Goal: Task Accomplishment & Management: Manage account settings

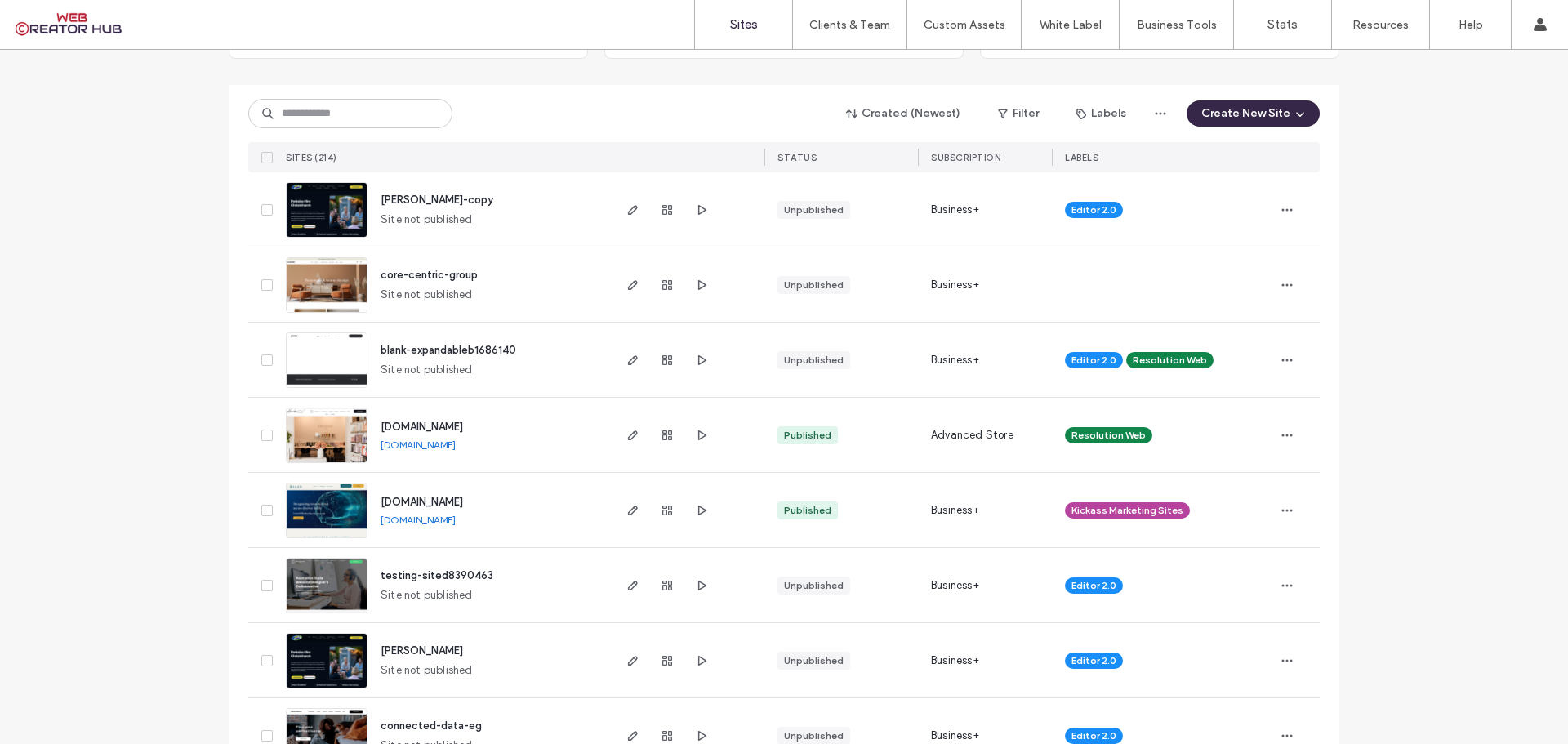
scroll to position [164, 0]
click at [701, 357] on icon "button" at bounding box center [701, 359] width 13 height 13
click at [663, 365] on icon "button" at bounding box center [667, 359] width 13 height 13
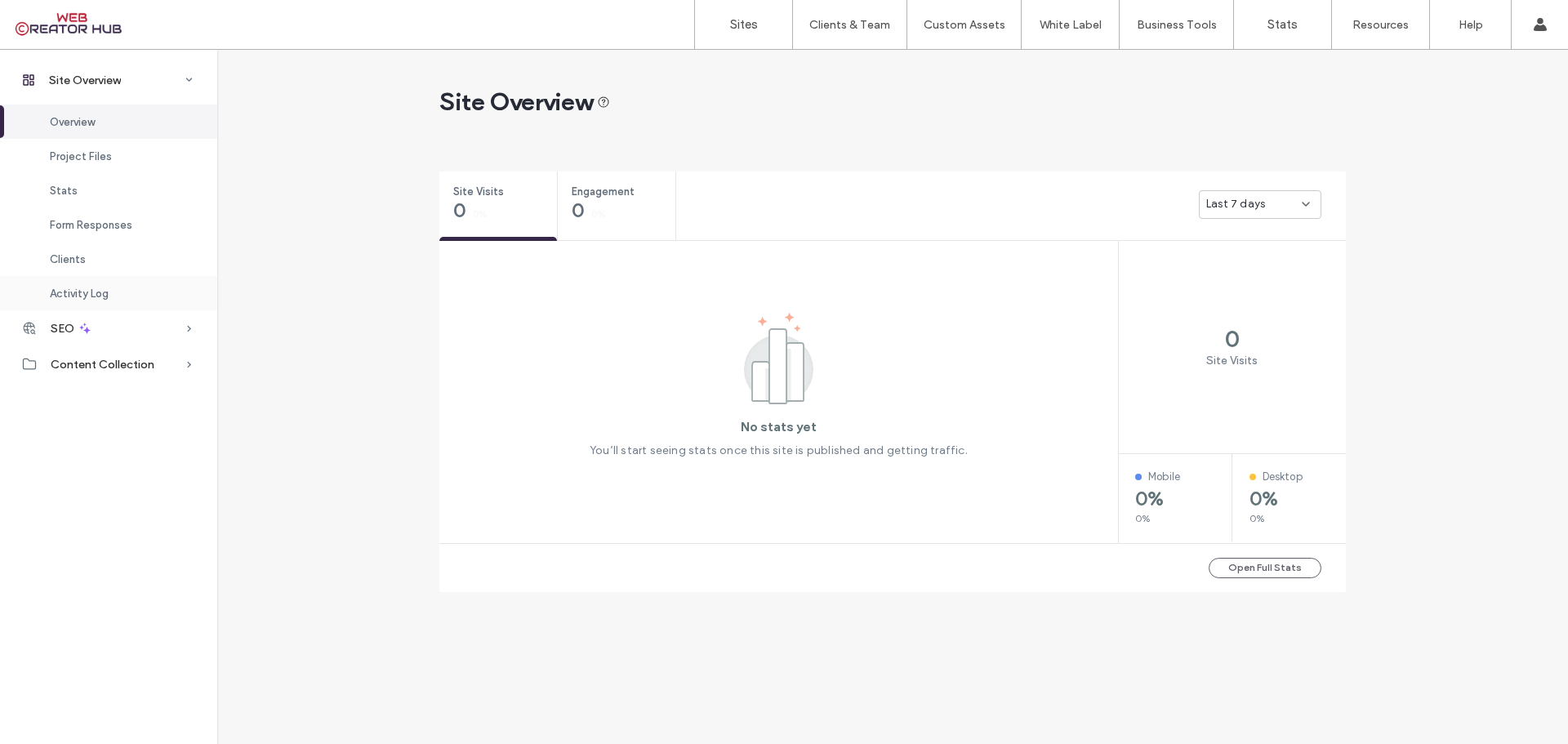
click at [95, 288] on span "Activity Log" at bounding box center [79, 294] width 59 height 12
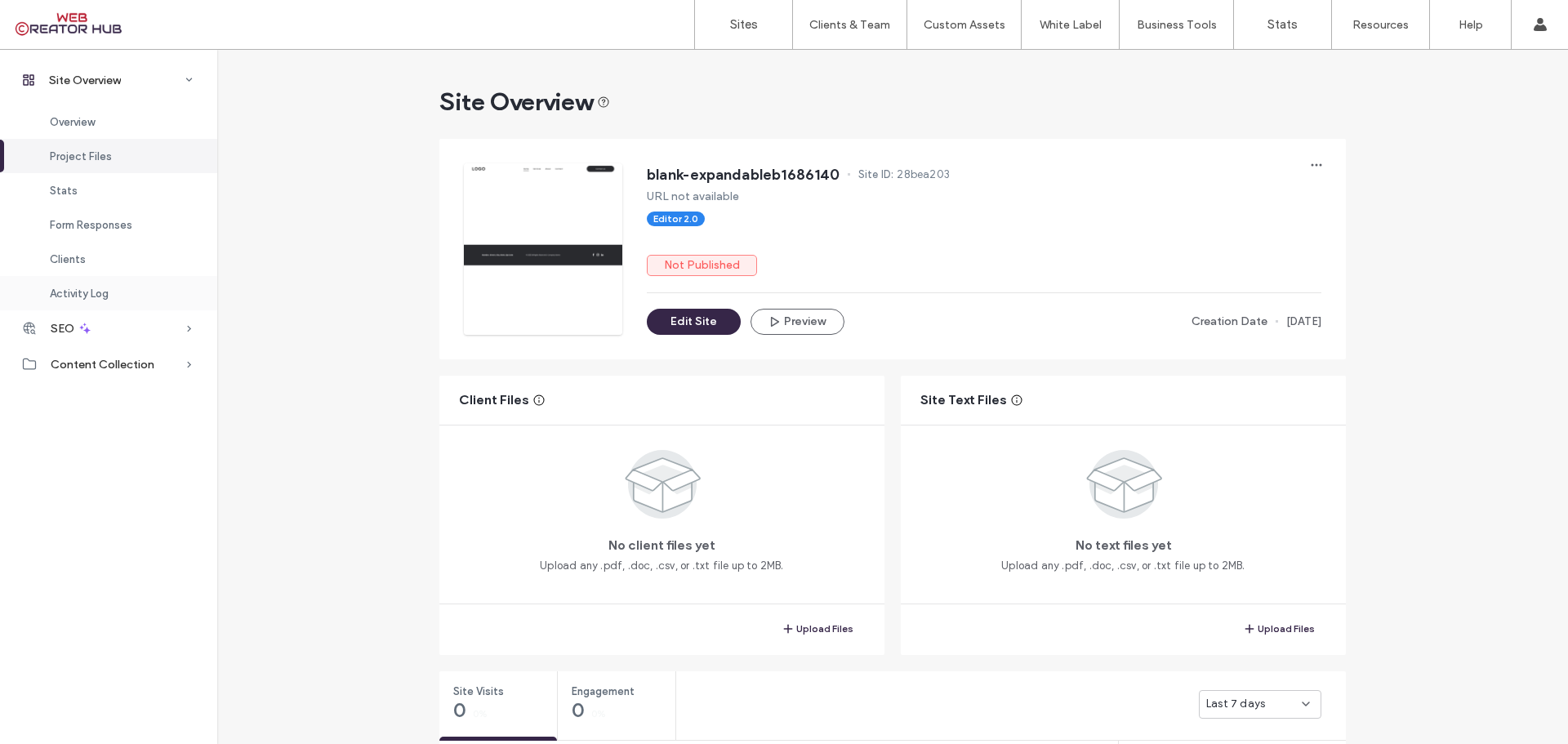
click at [89, 290] on span "Activity Log" at bounding box center [79, 294] width 59 height 12
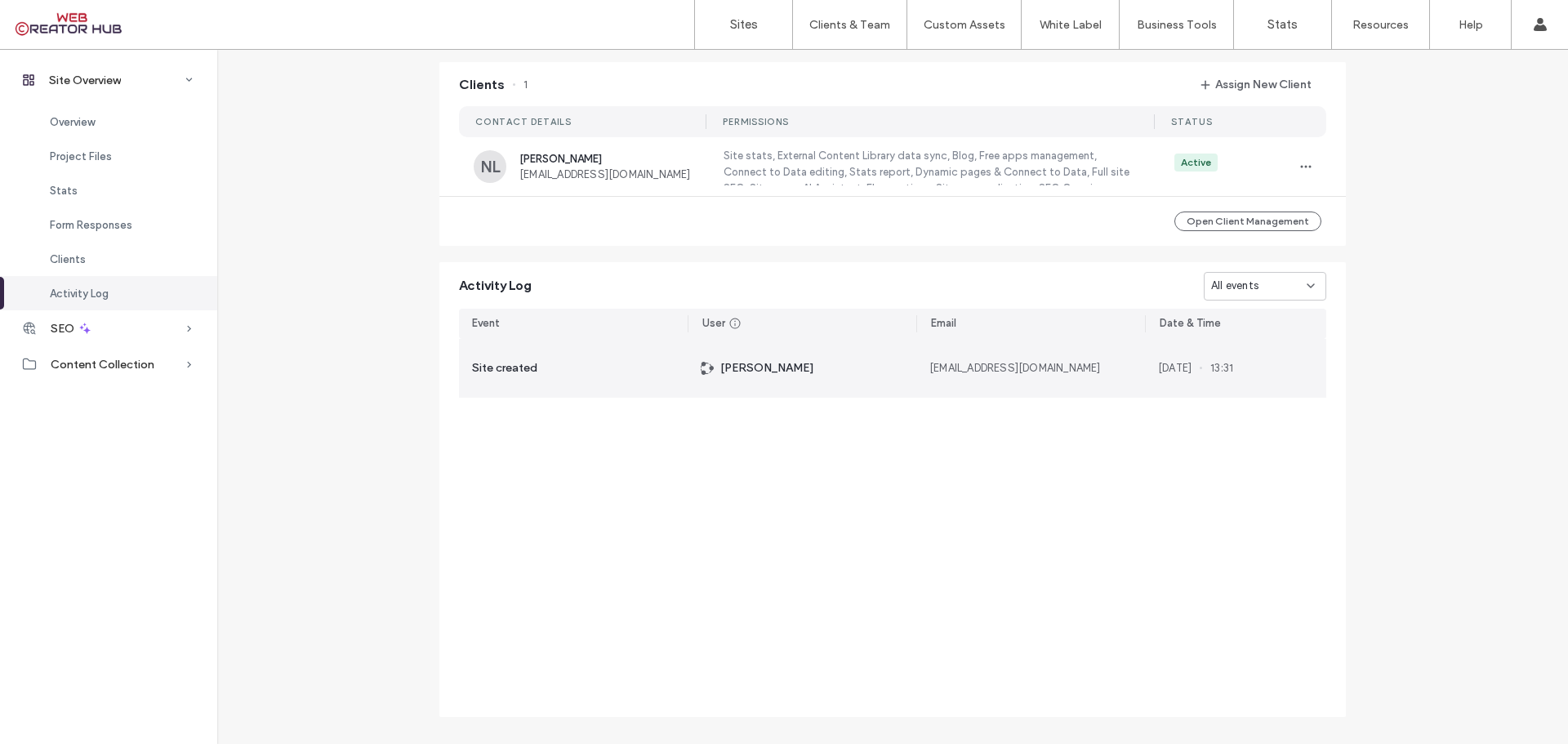
scroll to position [1352, 0]
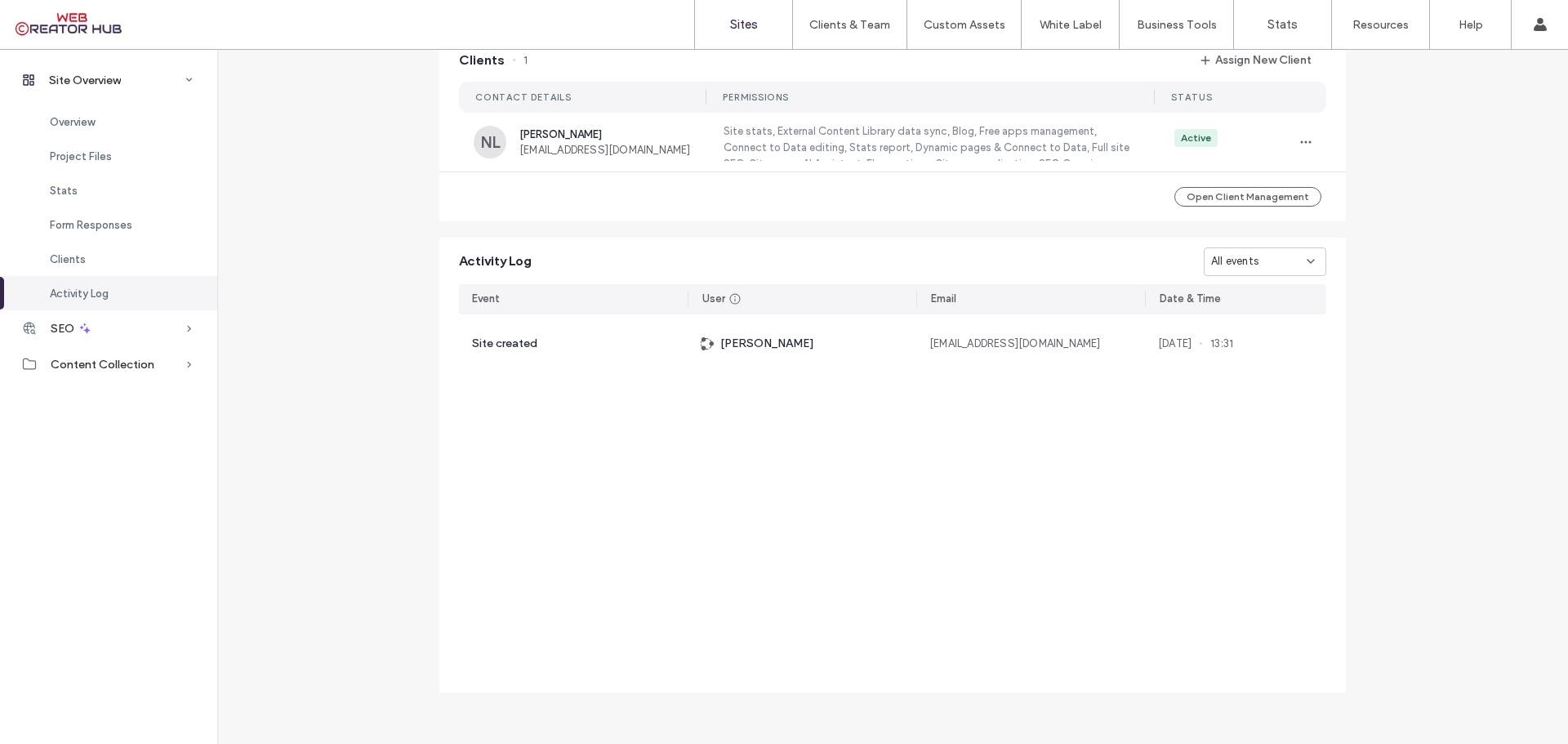
click at [749, 28] on label "Sites" at bounding box center [744, 24] width 28 height 15
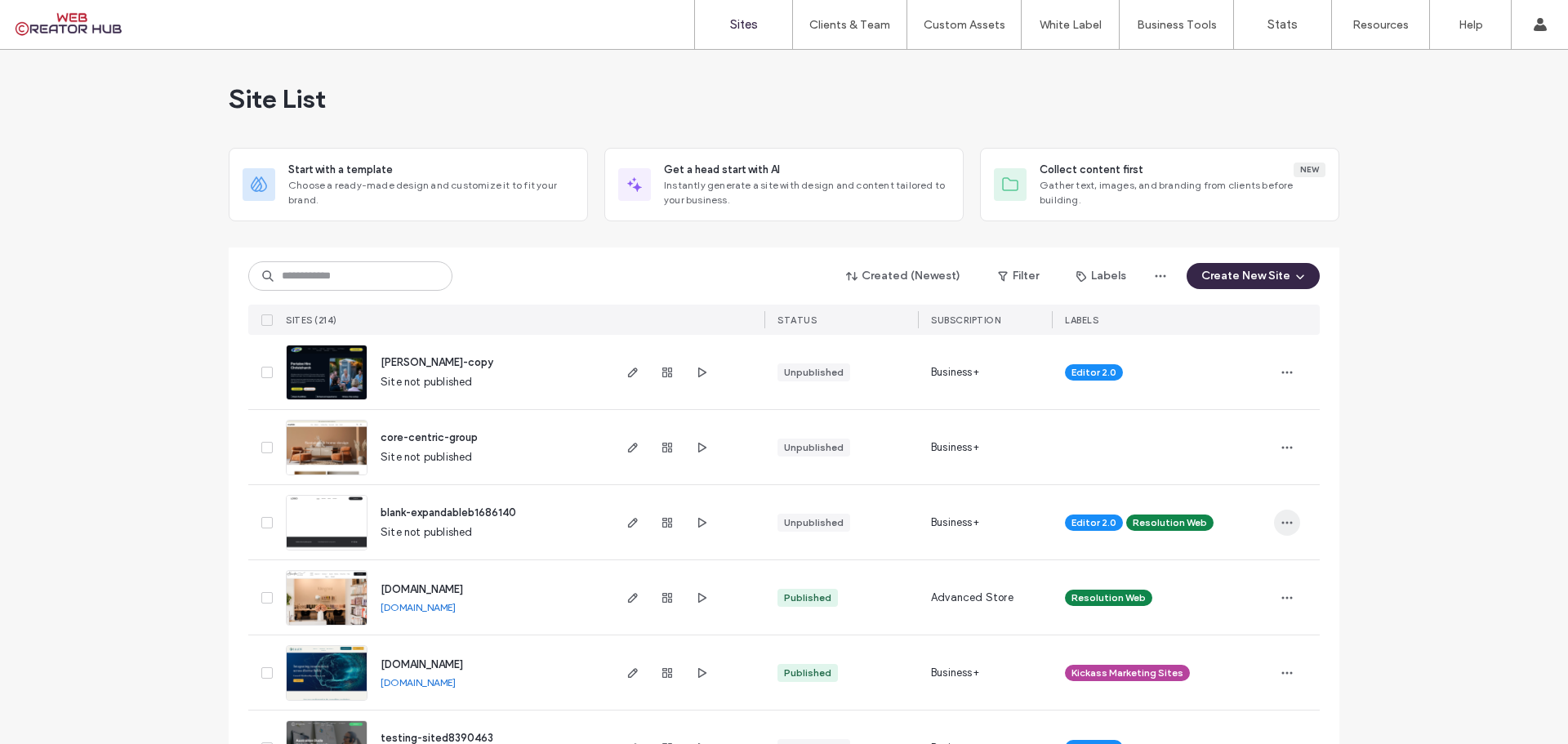
click at [1284, 520] on icon "button" at bounding box center [1286, 523] width 13 height 13
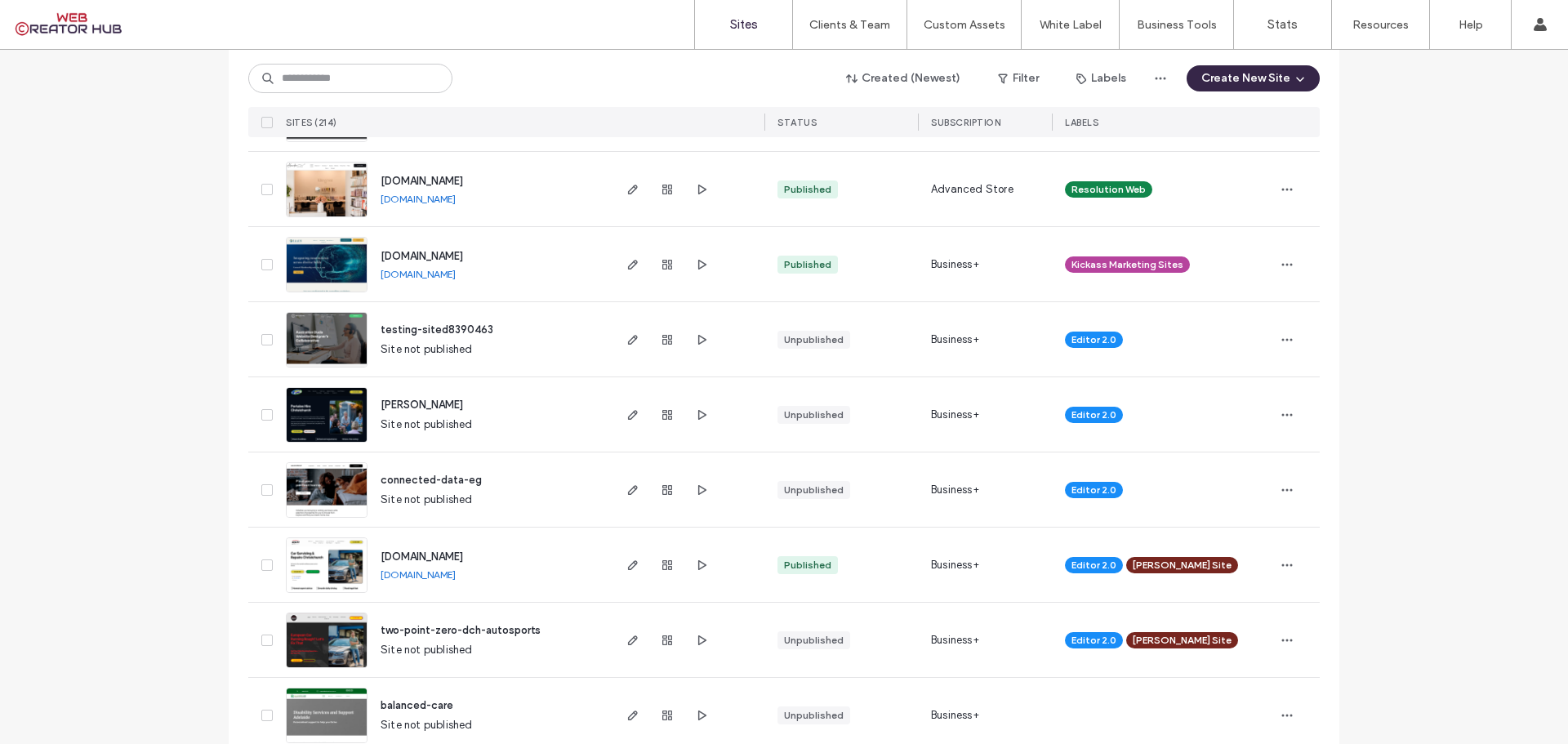
scroll to position [490, 0]
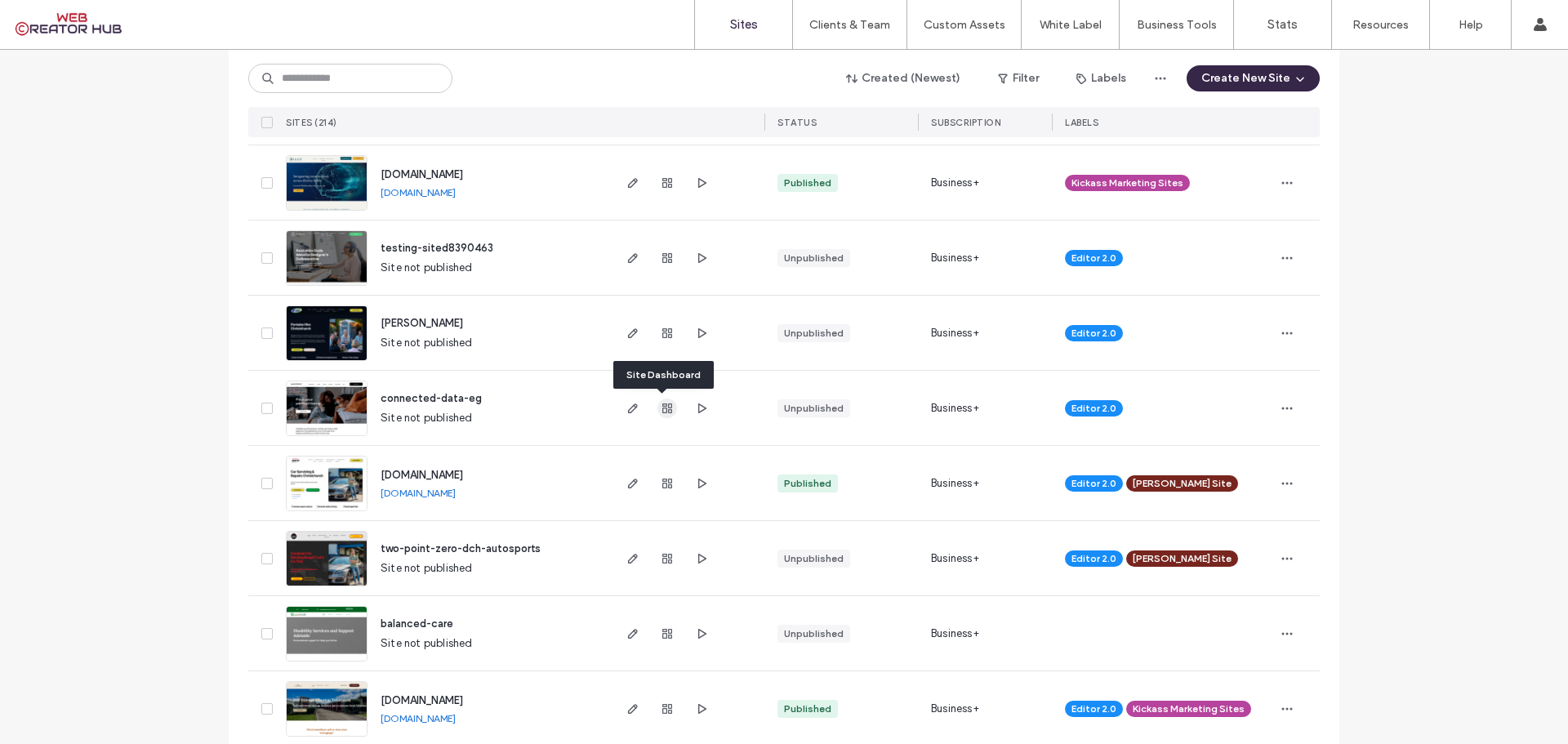
click at [663, 409] on icon "button" at bounding box center [667, 409] width 13 height 13
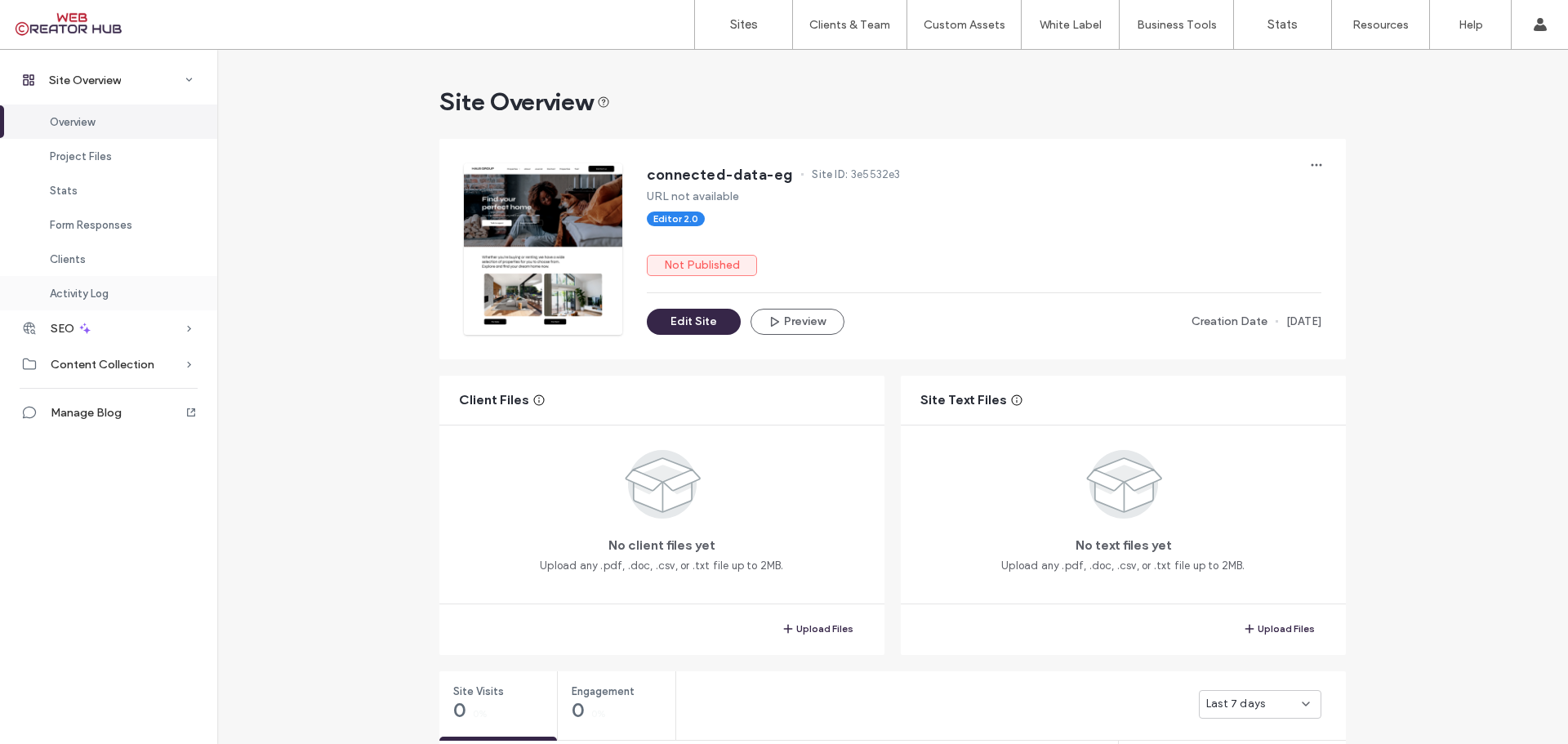
click at [87, 296] on span "Activity Log" at bounding box center [79, 294] width 59 height 12
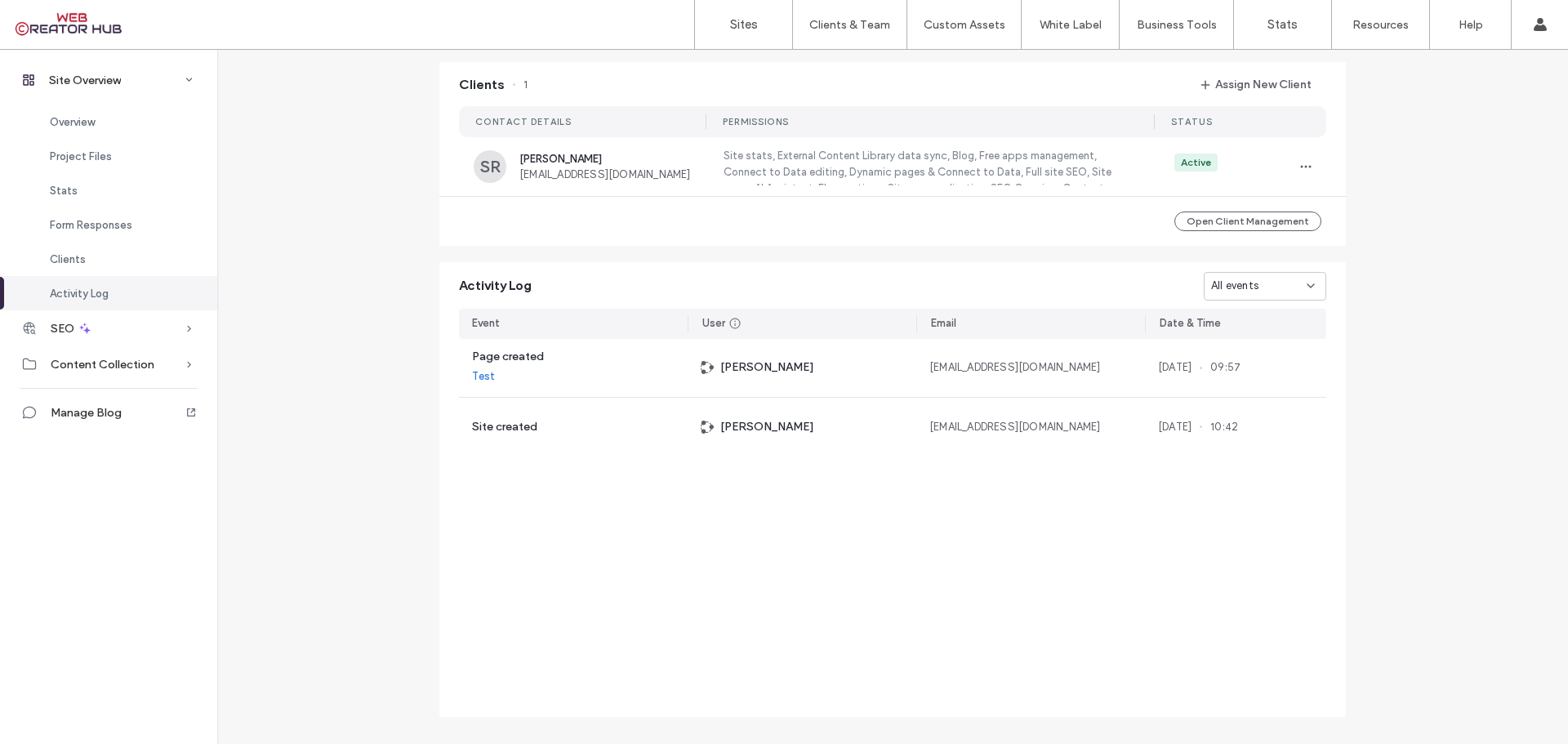
scroll to position [1352, 0]
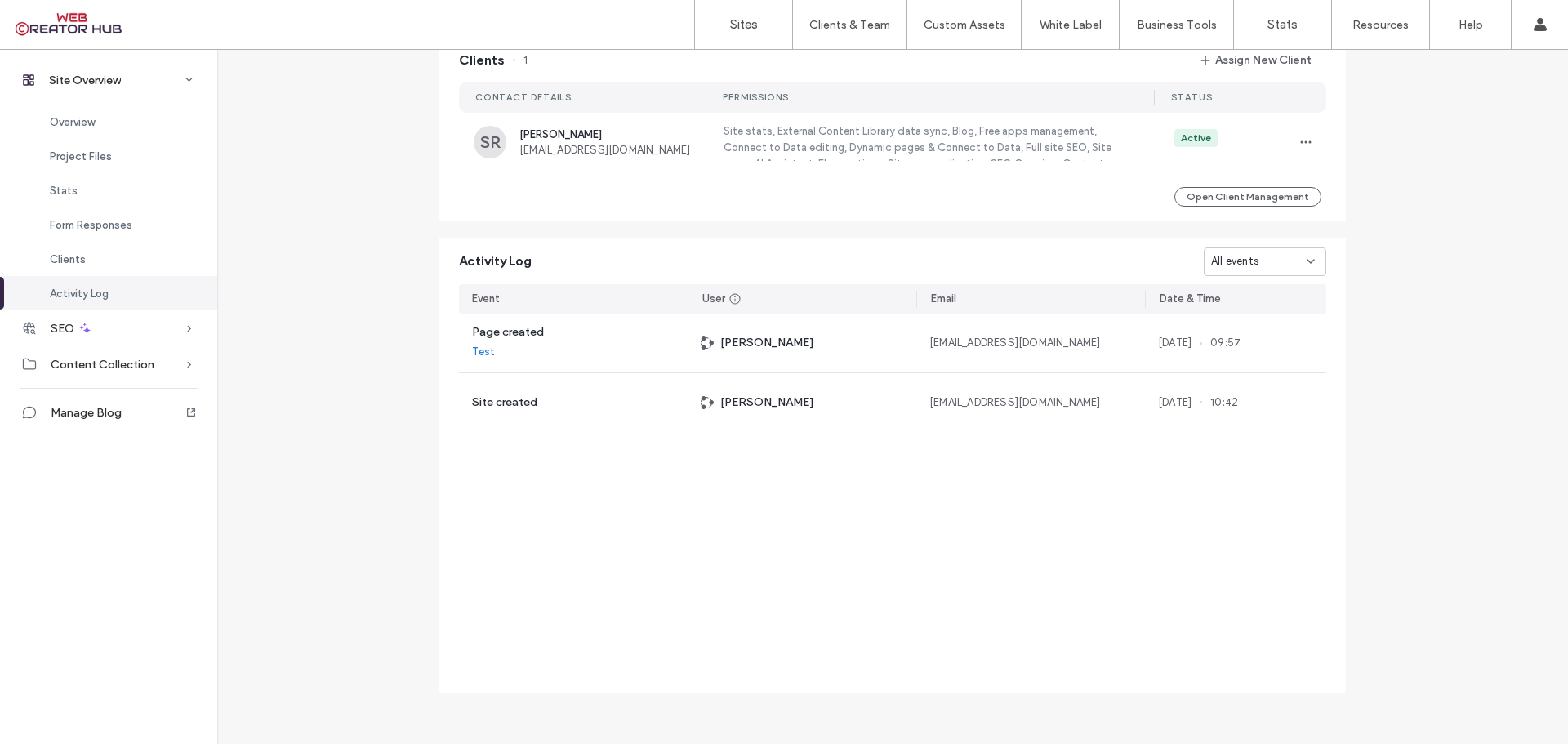
click at [87, 296] on span "Activity Log" at bounding box center [79, 294] width 59 height 12
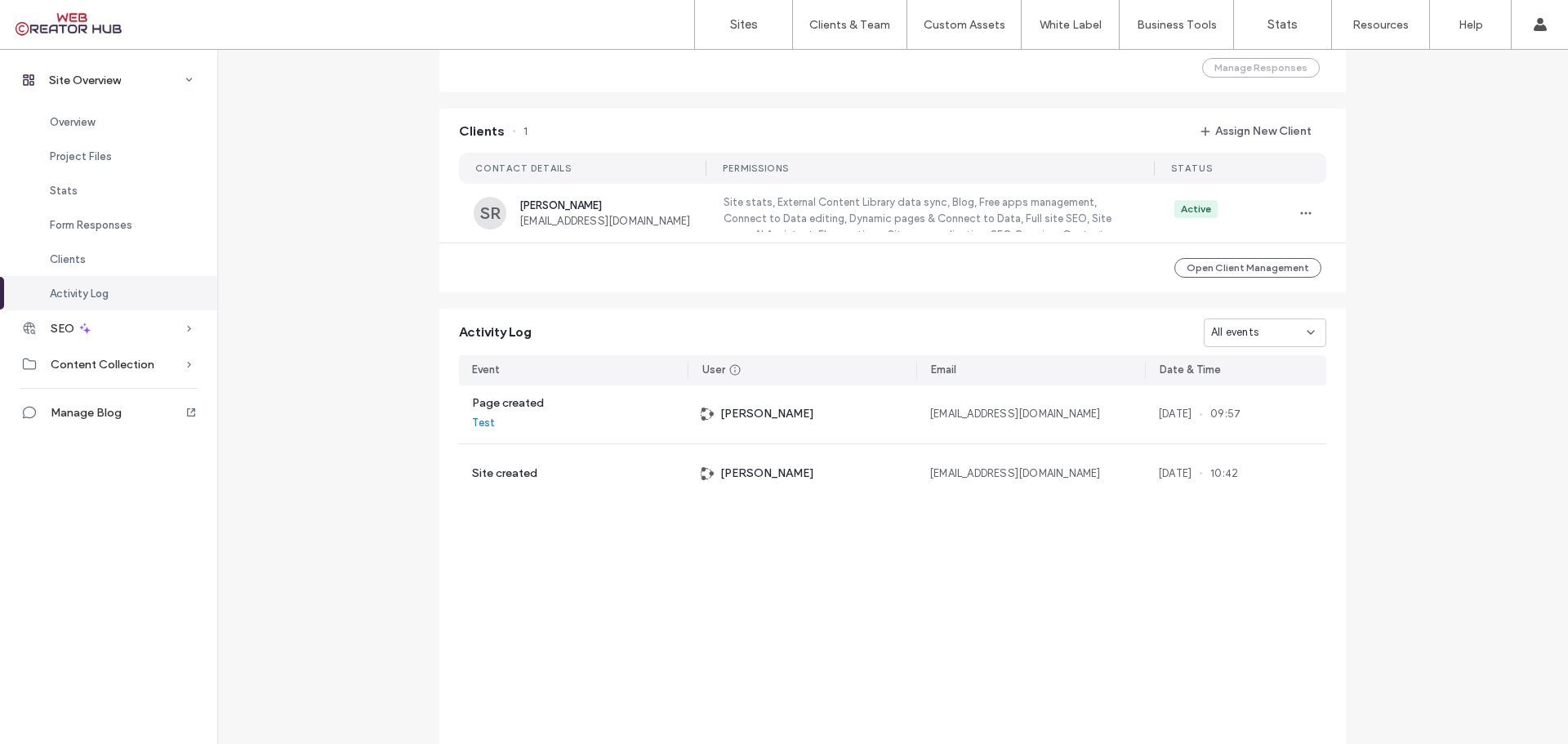
scroll to position [1189, 0]
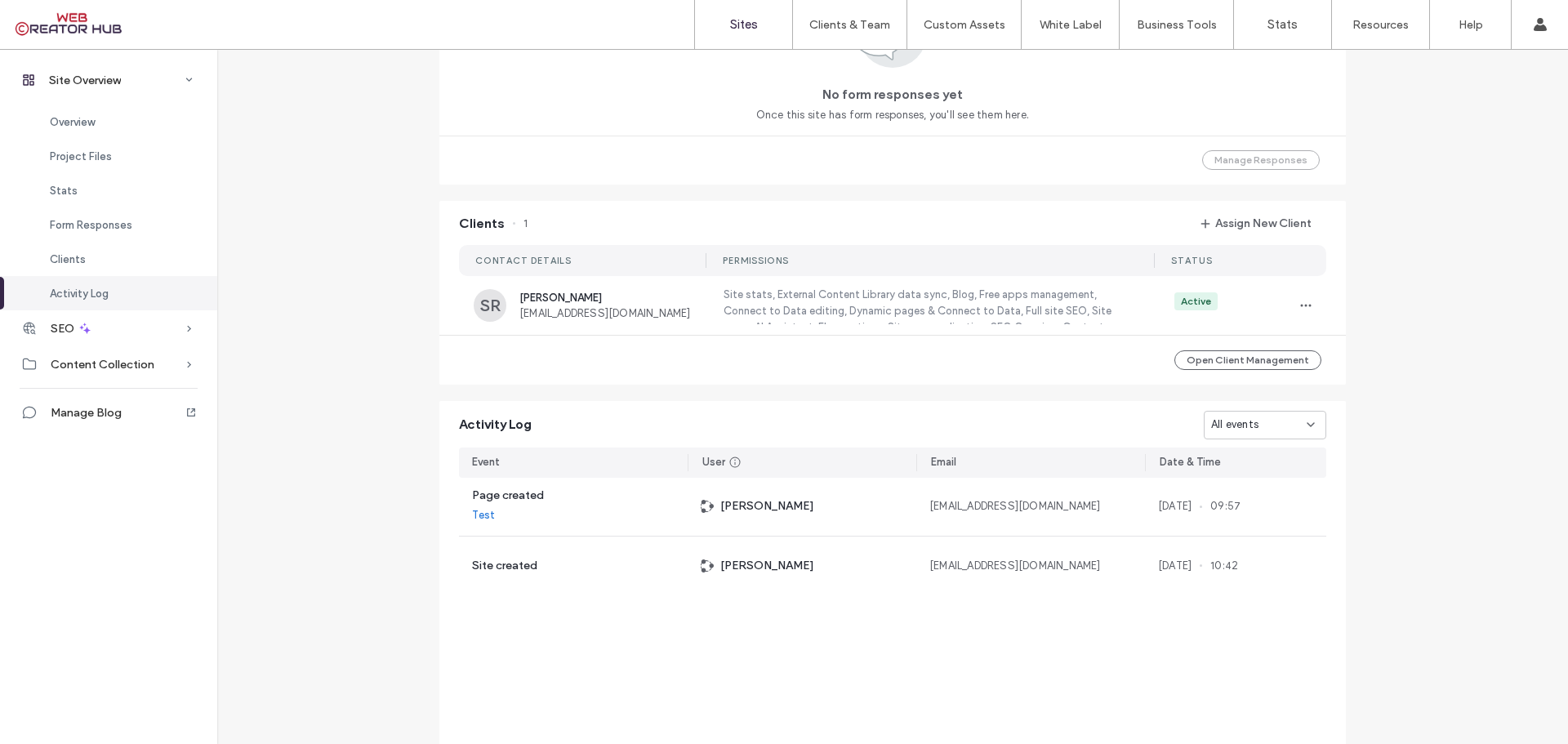
click at [747, 25] on label "Sites" at bounding box center [744, 24] width 28 height 15
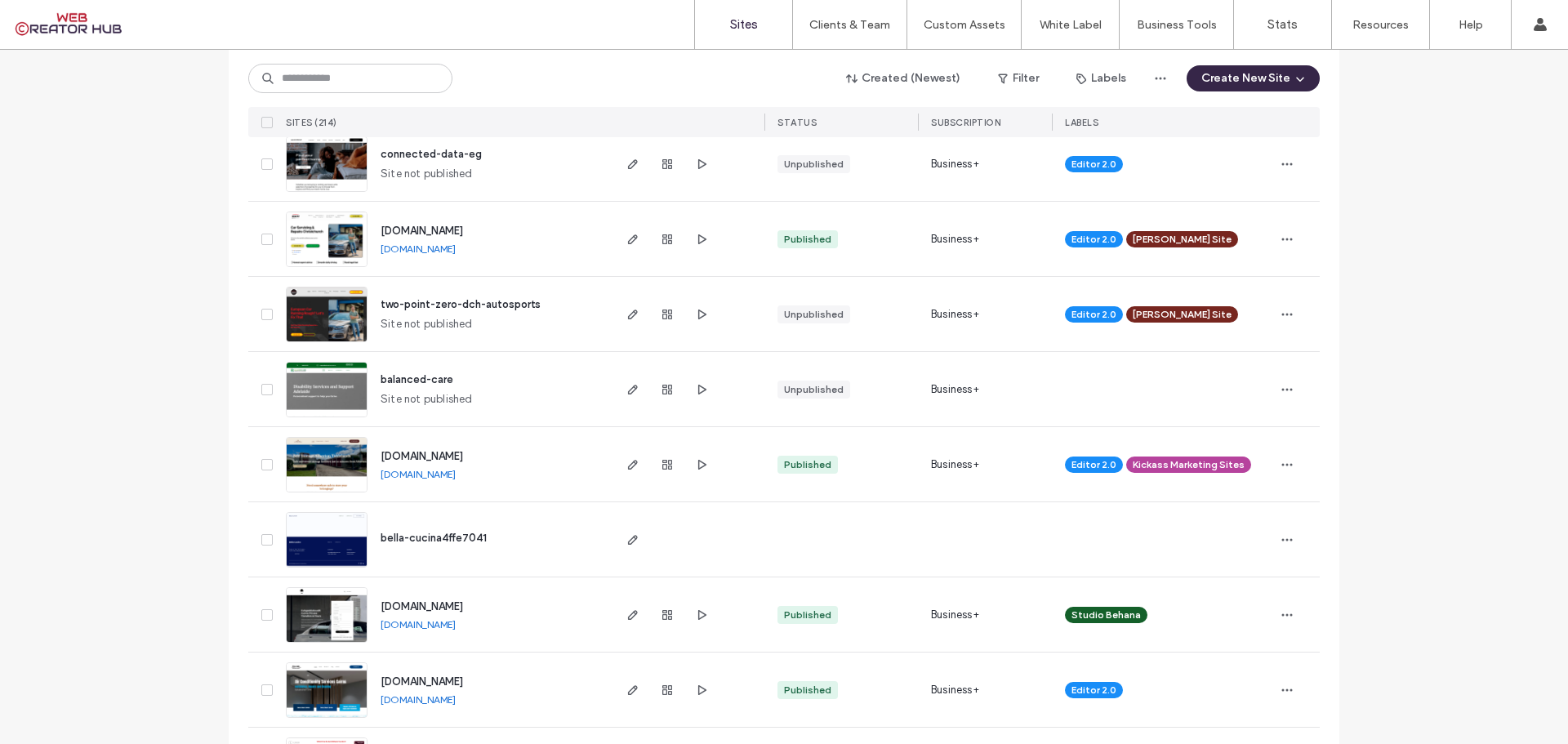
scroll to position [735, 0]
click at [665, 386] on use "button" at bounding box center [667, 388] width 10 height 10
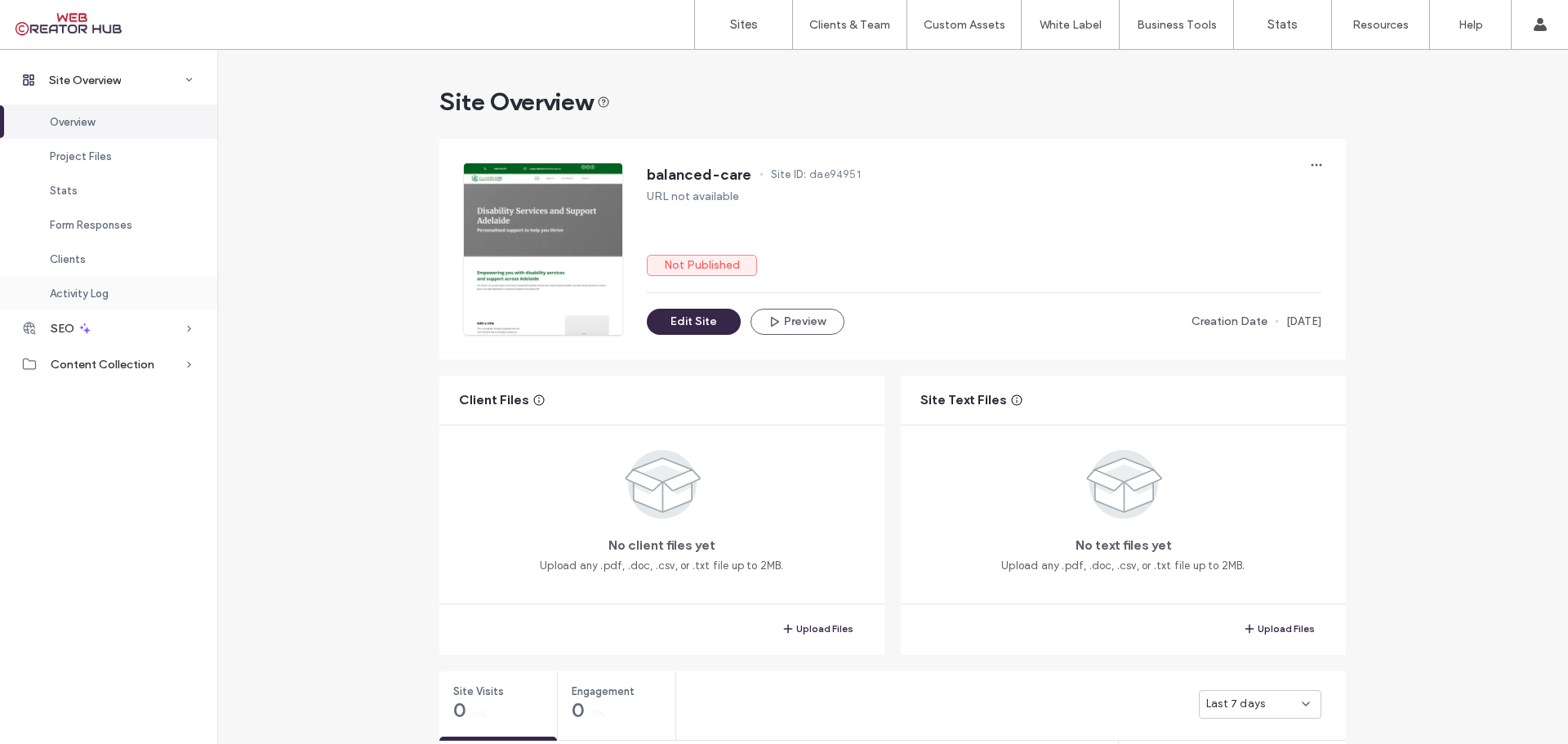
click at [108, 292] on div "Activity Log" at bounding box center [108, 293] width 217 height 34
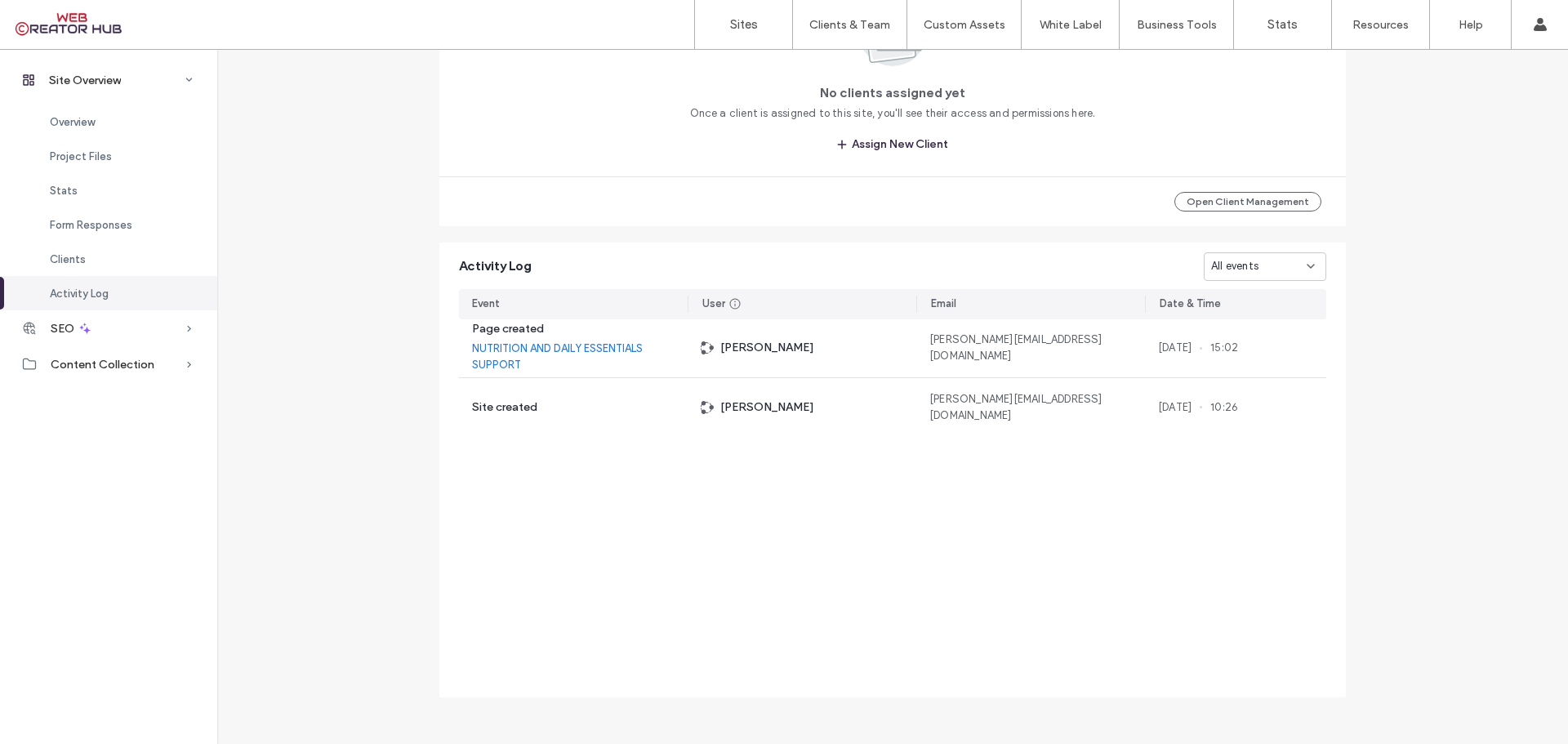
scroll to position [1510, 0]
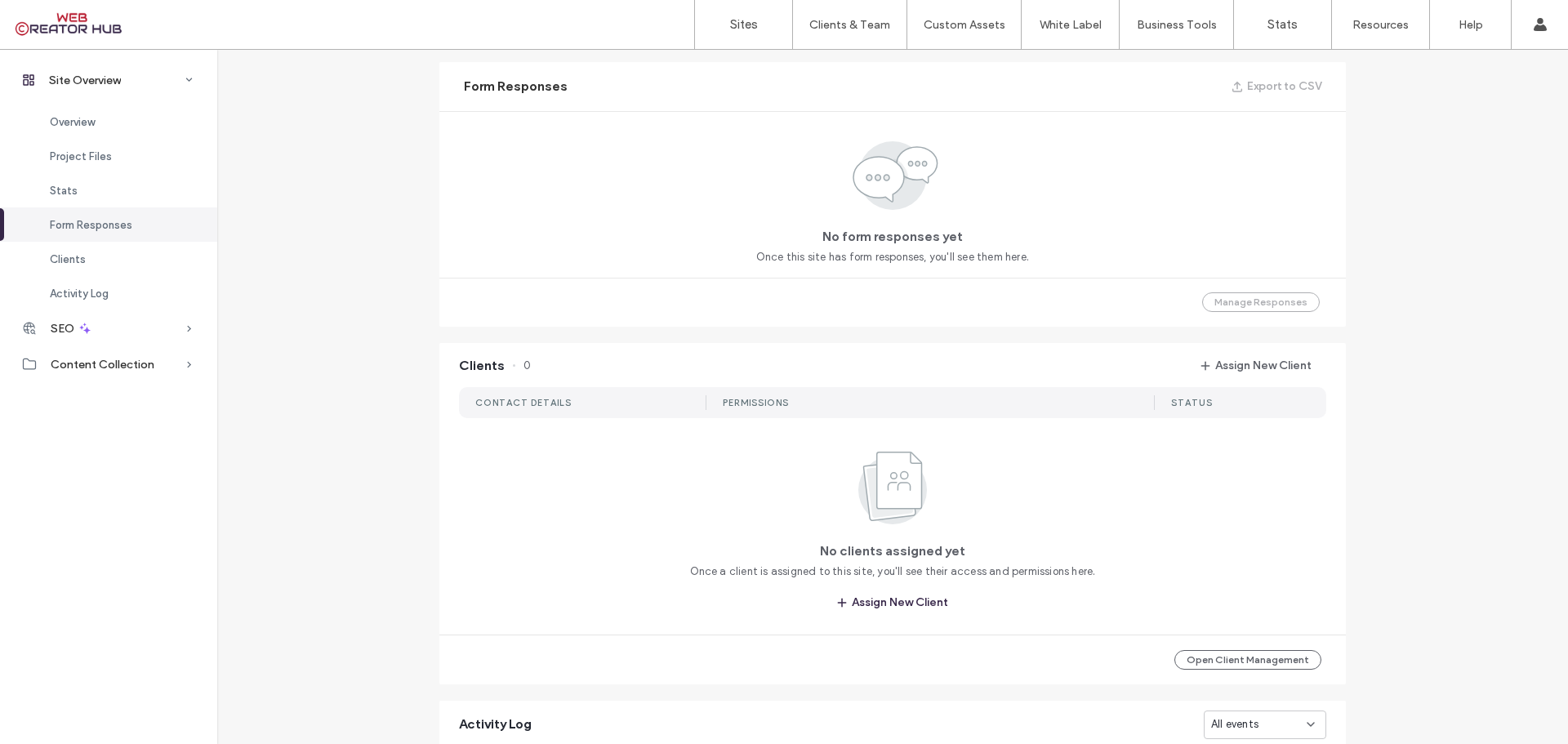
scroll to position [775, 0]
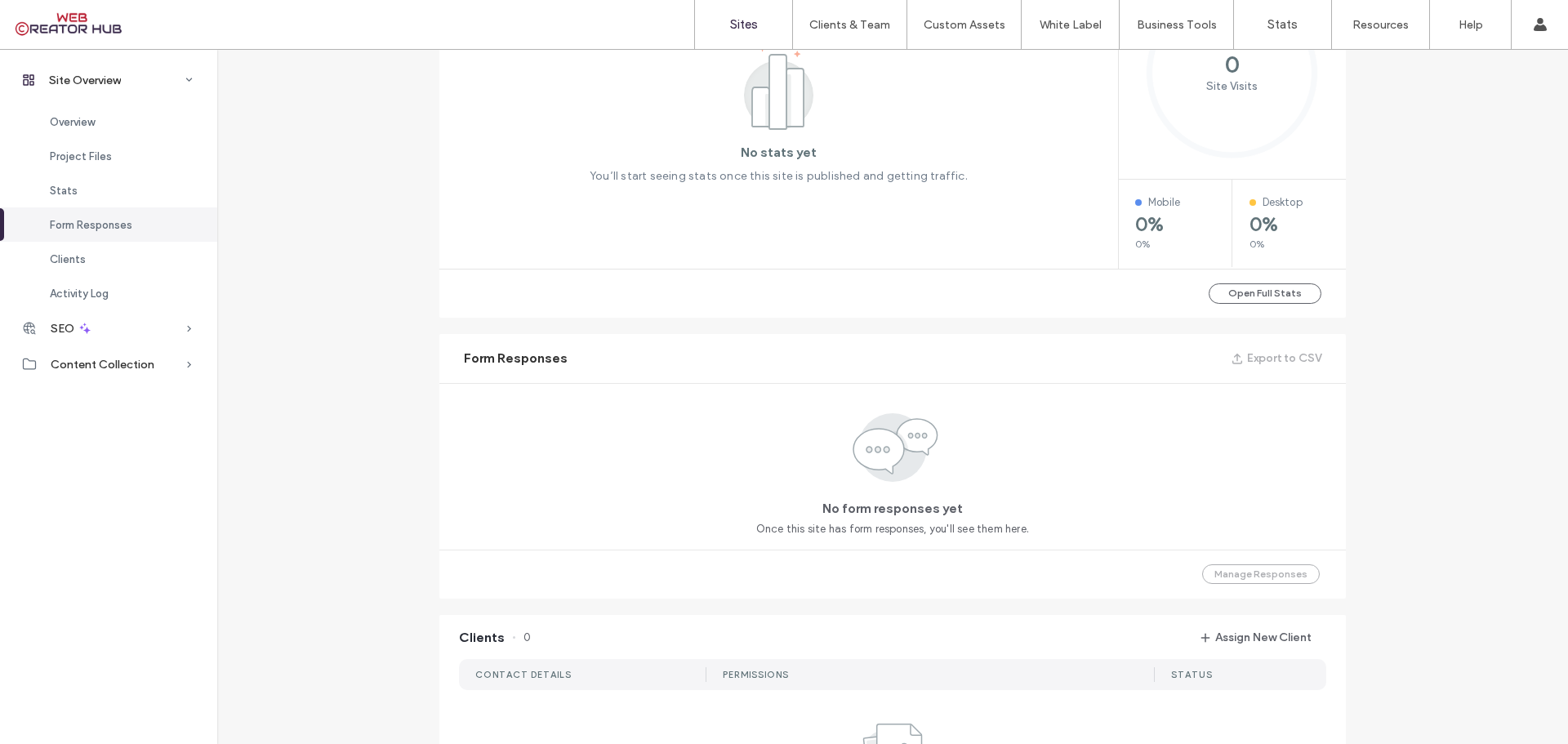
click at [743, 22] on label "Sites" at bounding box center [744, 24] width 28 height 15
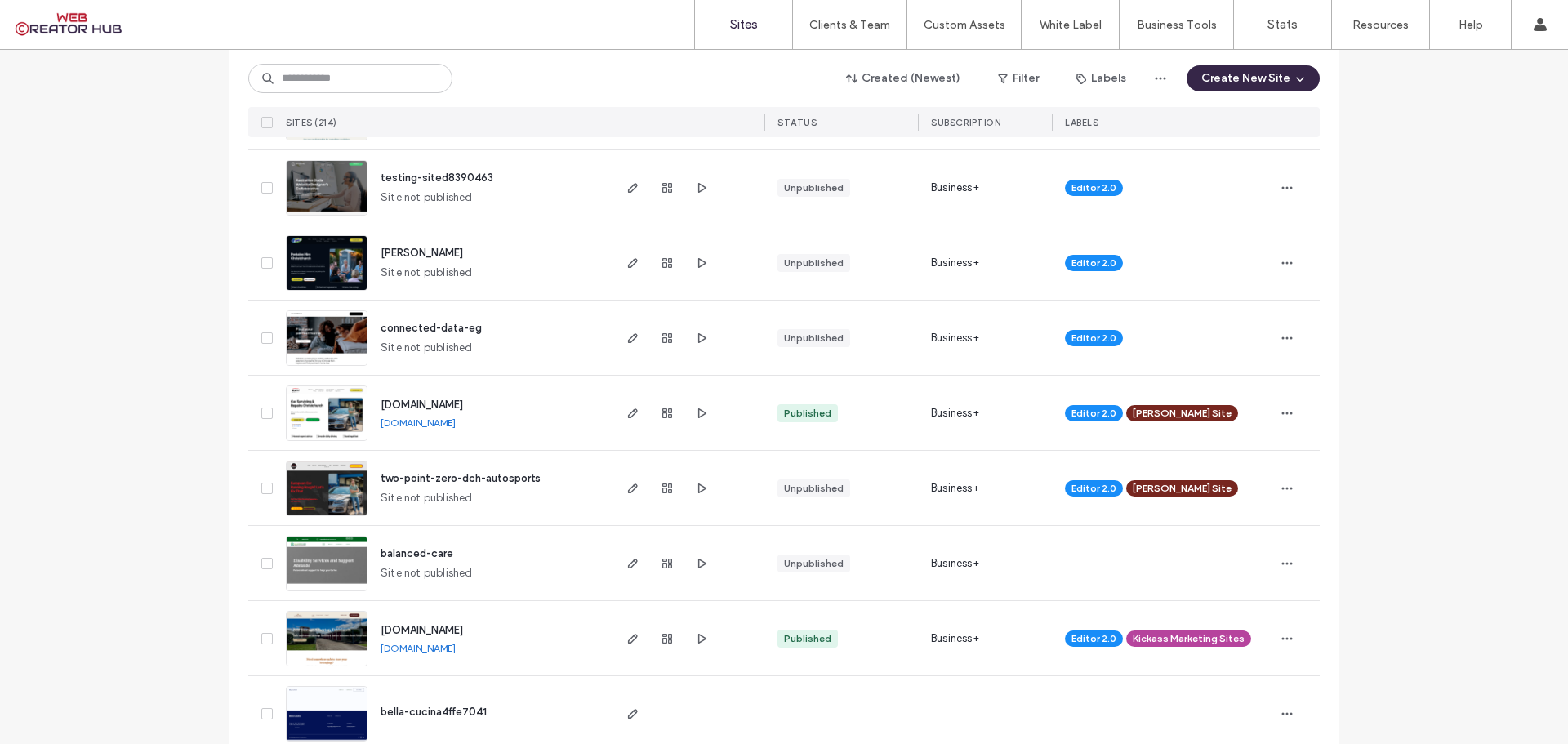
scroll to position [653, 0]
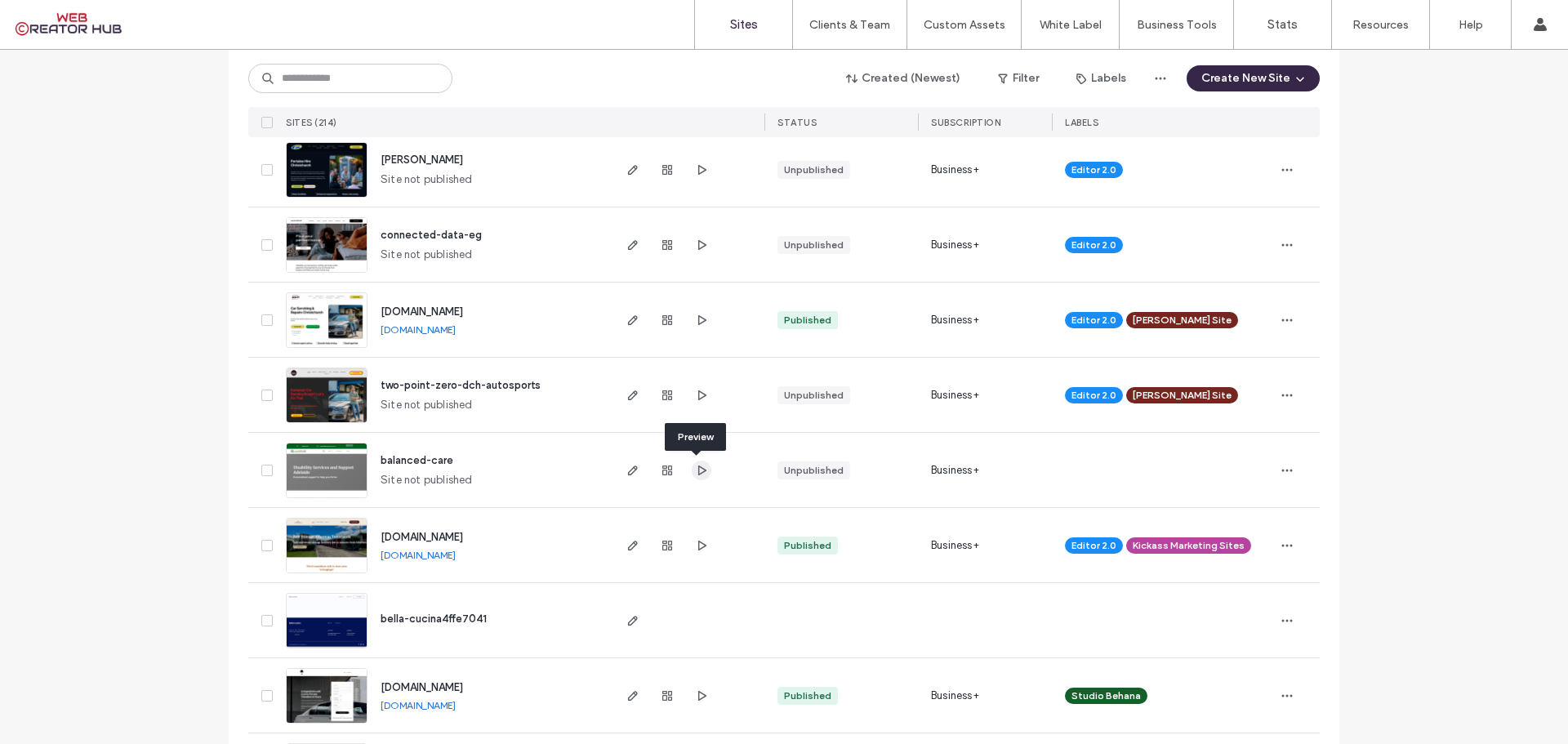
click at [698, 468] on use "button" at bounding box center [701, 469] width 8 height 10
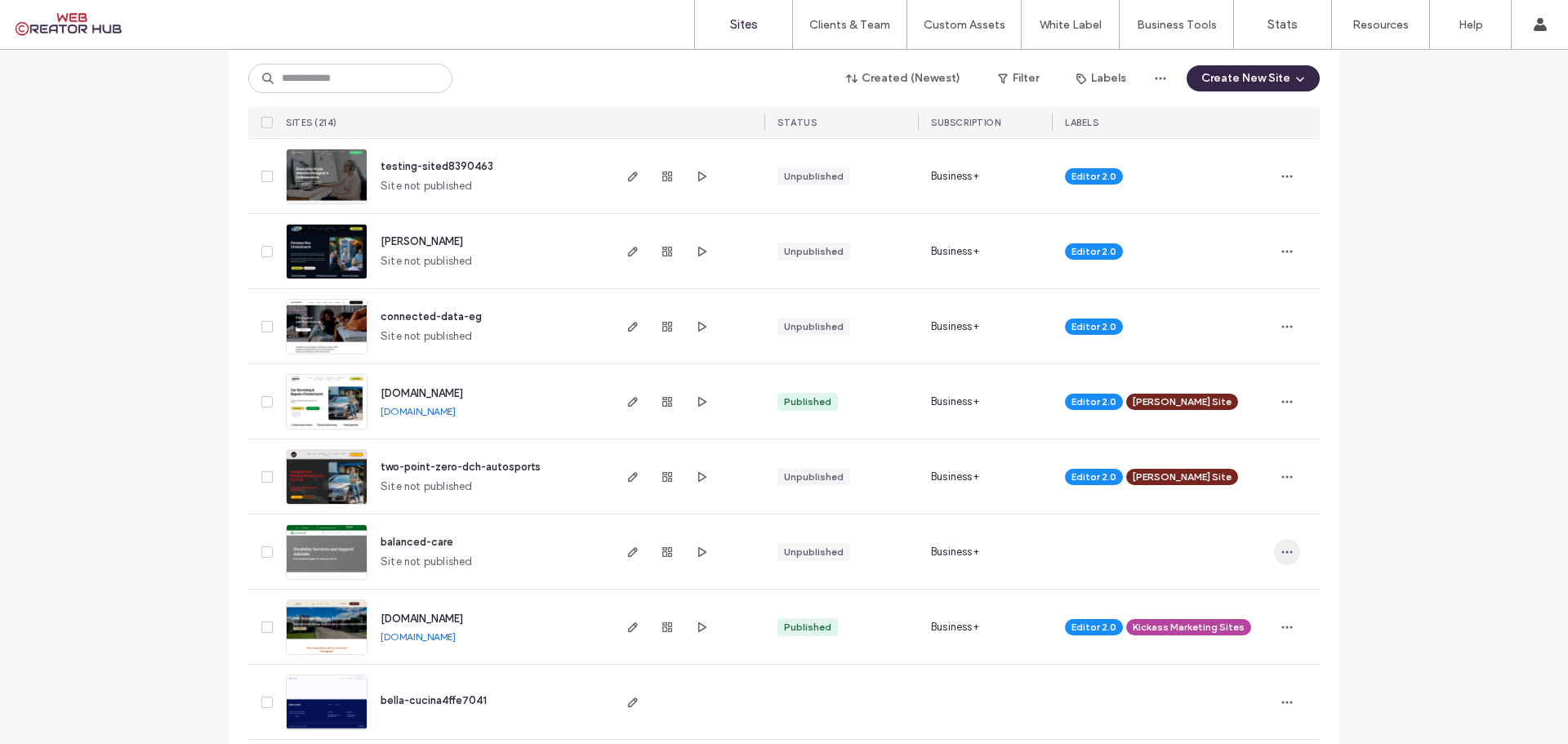
click at [1282, 551] on use "button" at bounding box center [1287, 551] width 11 height 3
click at [1212, 435] on span "Assign Label" at bounding box center [1210, 438] width 62 height 17
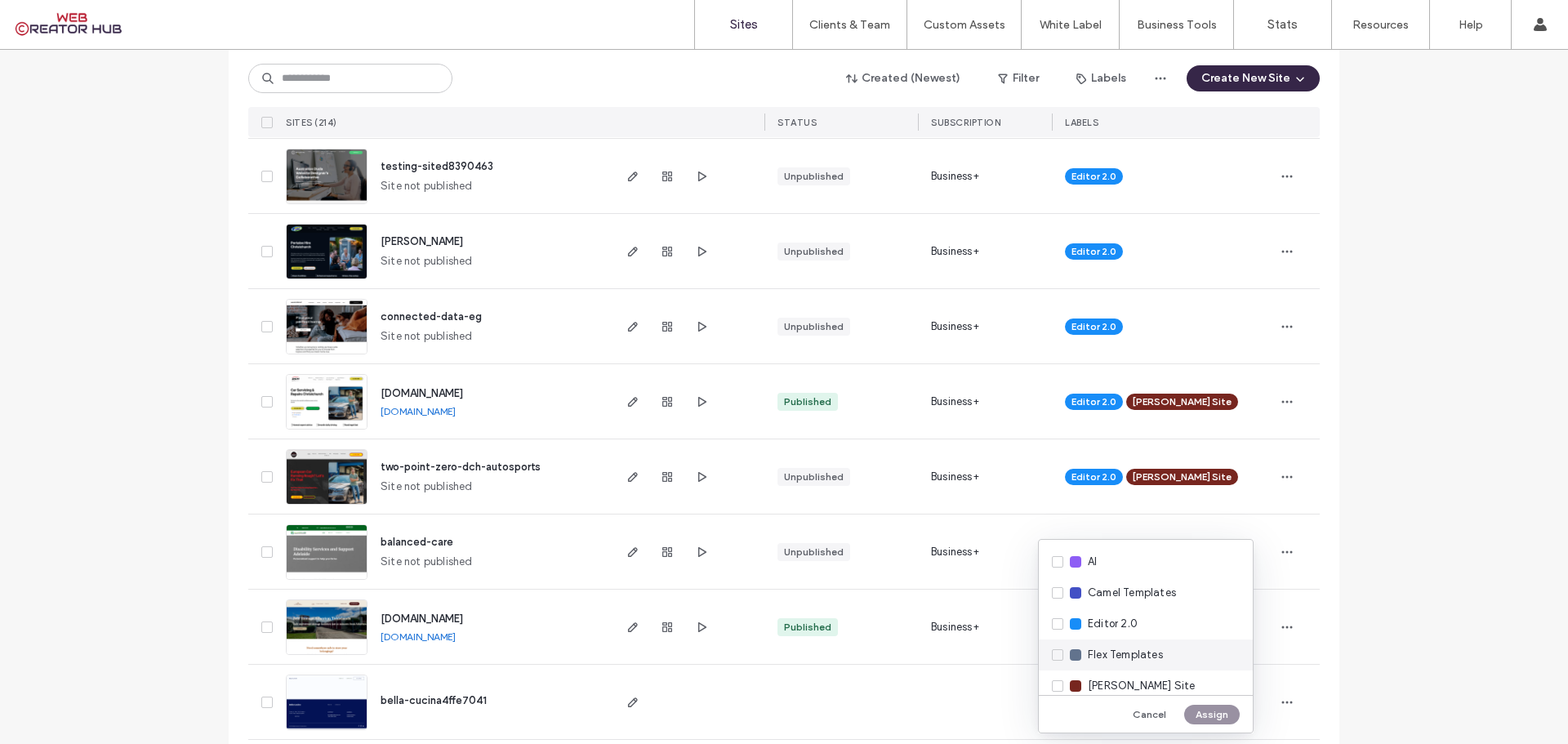
scroll to position [82, 0]
click at [1154, 625] on div "Kickass Marketing Sites" at bounding box center [1145, 635] width 214 height 31
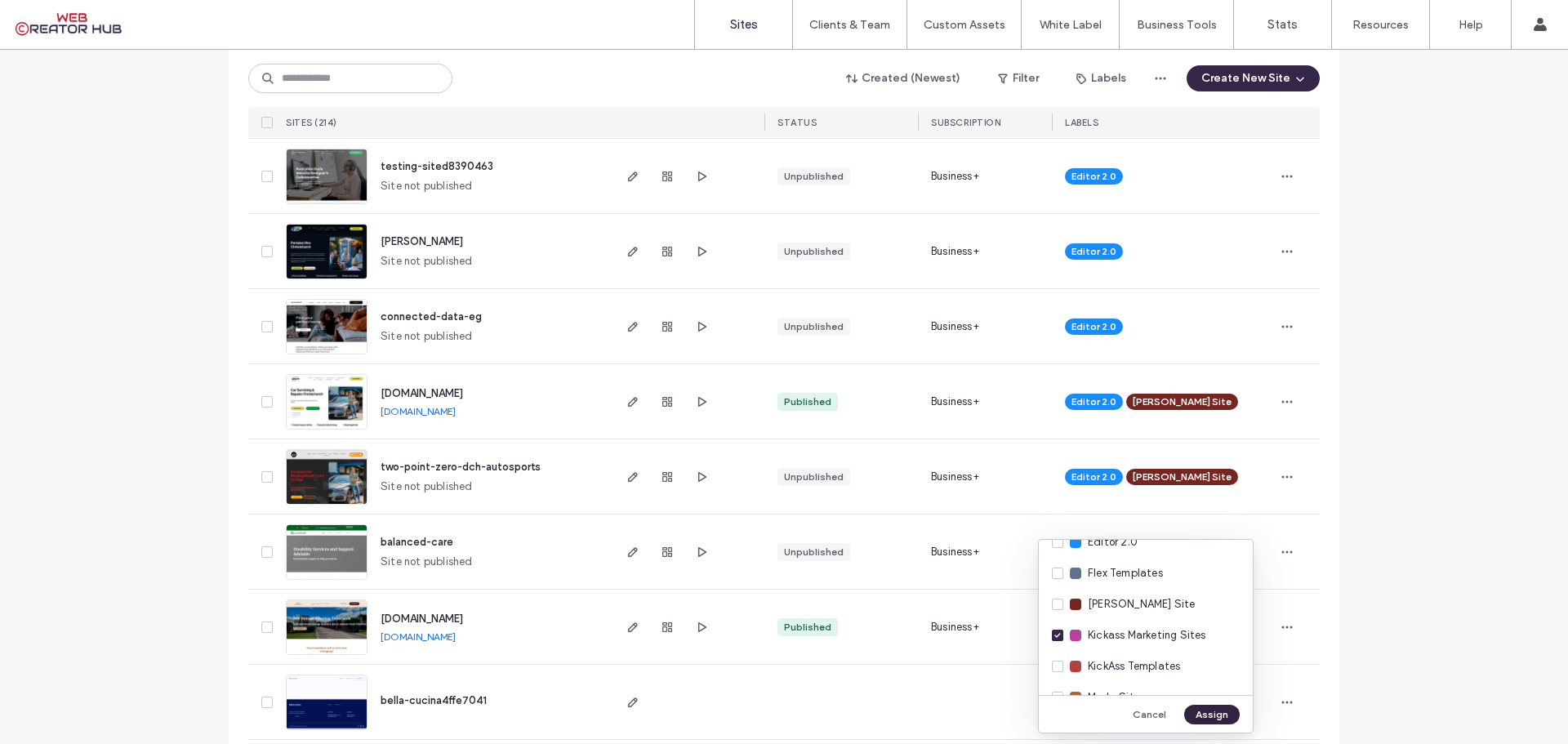
click at [1216, 718] on button "Assign" at bounding box center [1212, 715] width 55 height 19
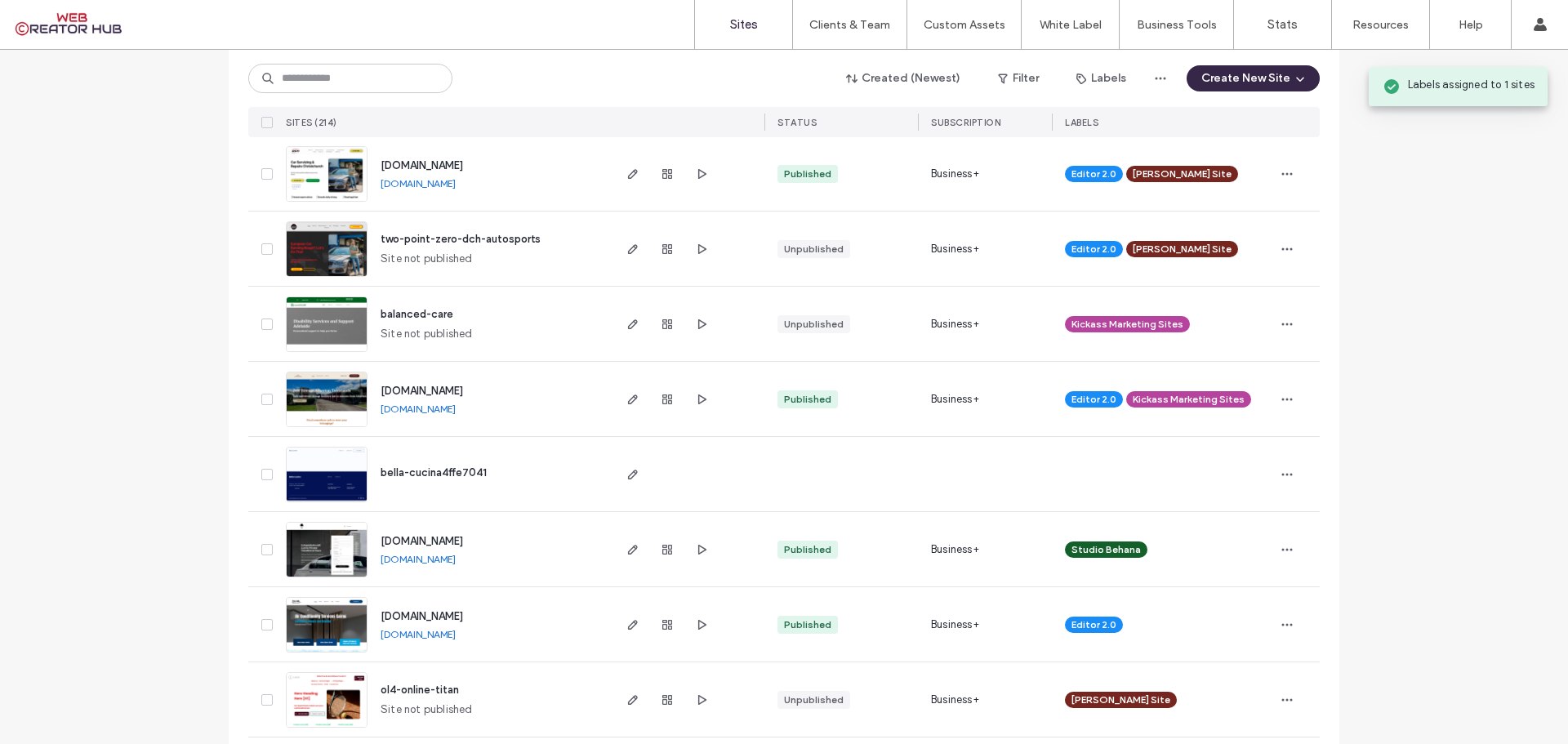
scroll to position [817, 0]
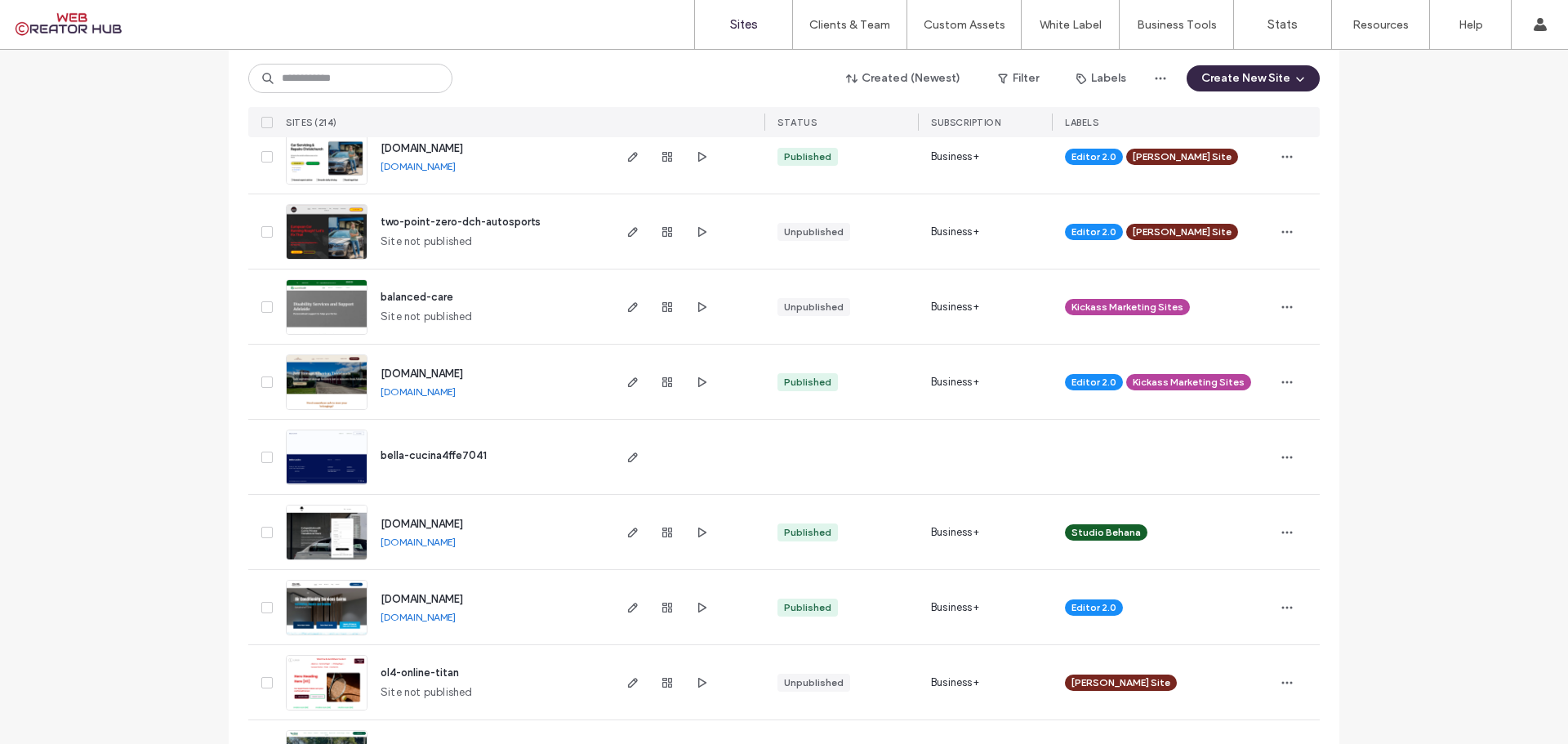
click at [446, 455] on span "bella-cucina4ffe7041" at bounding box center [433, 455] width 106 height 12
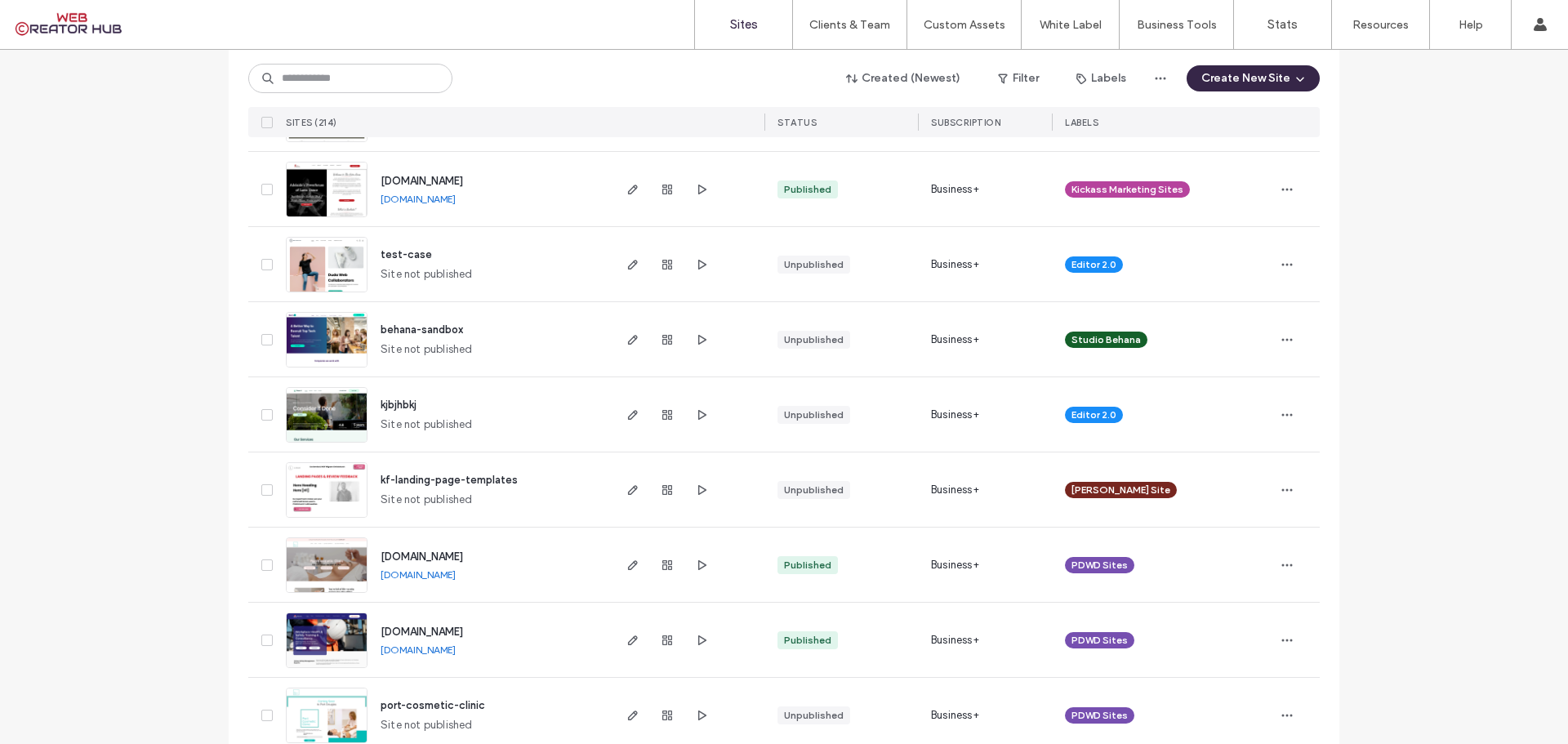
scroll to position [2043, 0]
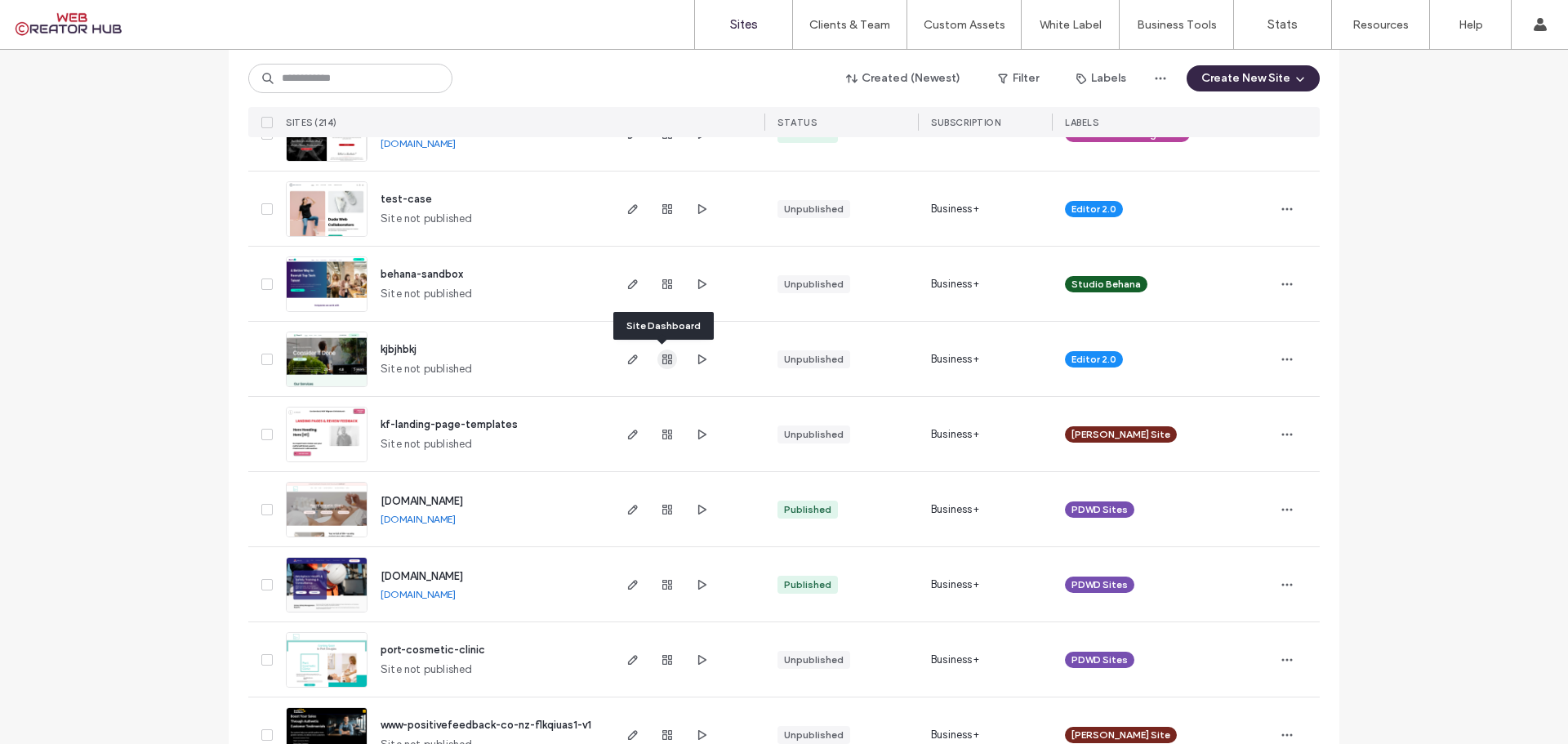
click at [663, 364] on use "button" at bounding box center [667, 359] width 10 height 10
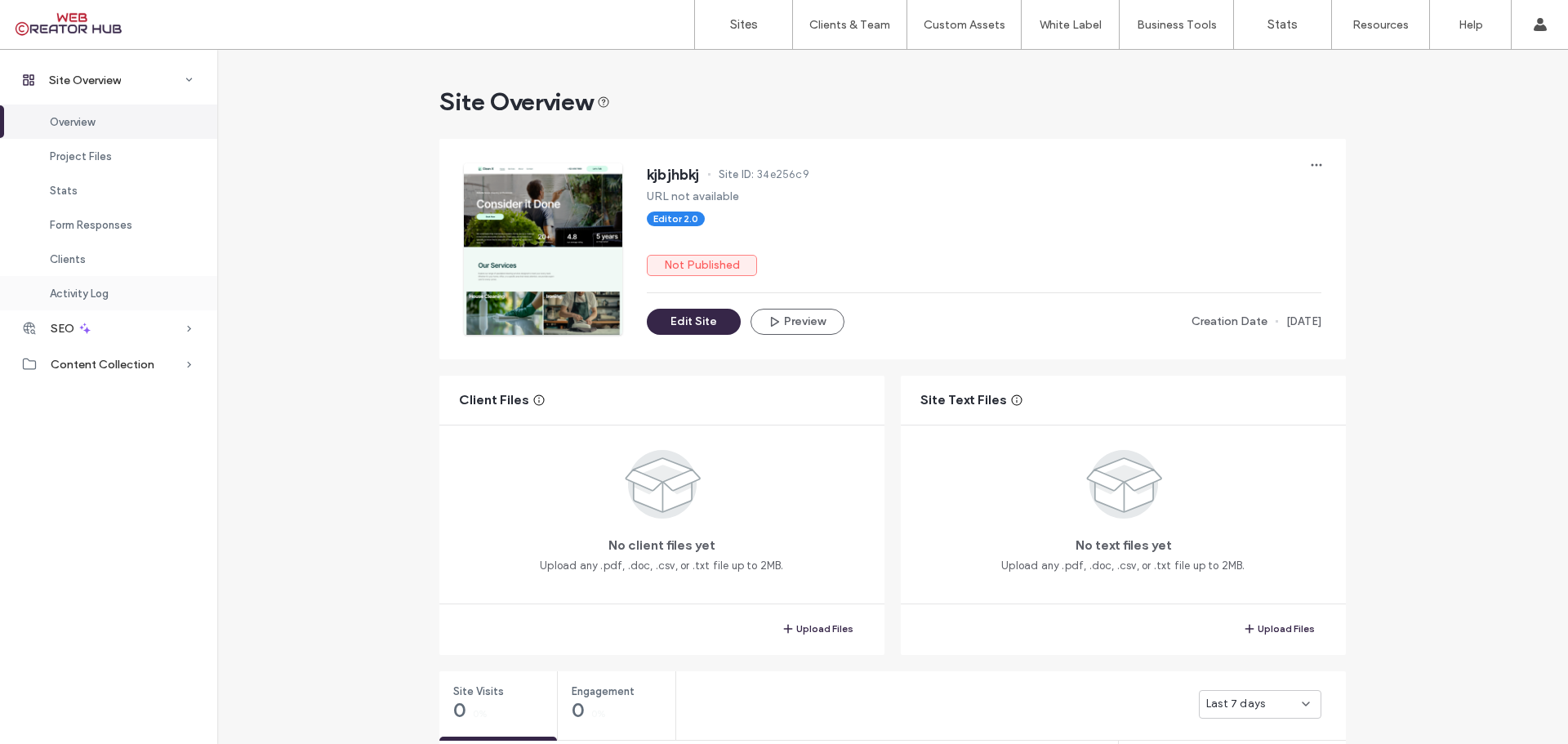
click at [87, 291] on span "Activity Log" at bounding box center [79, 294] width 59 height 12
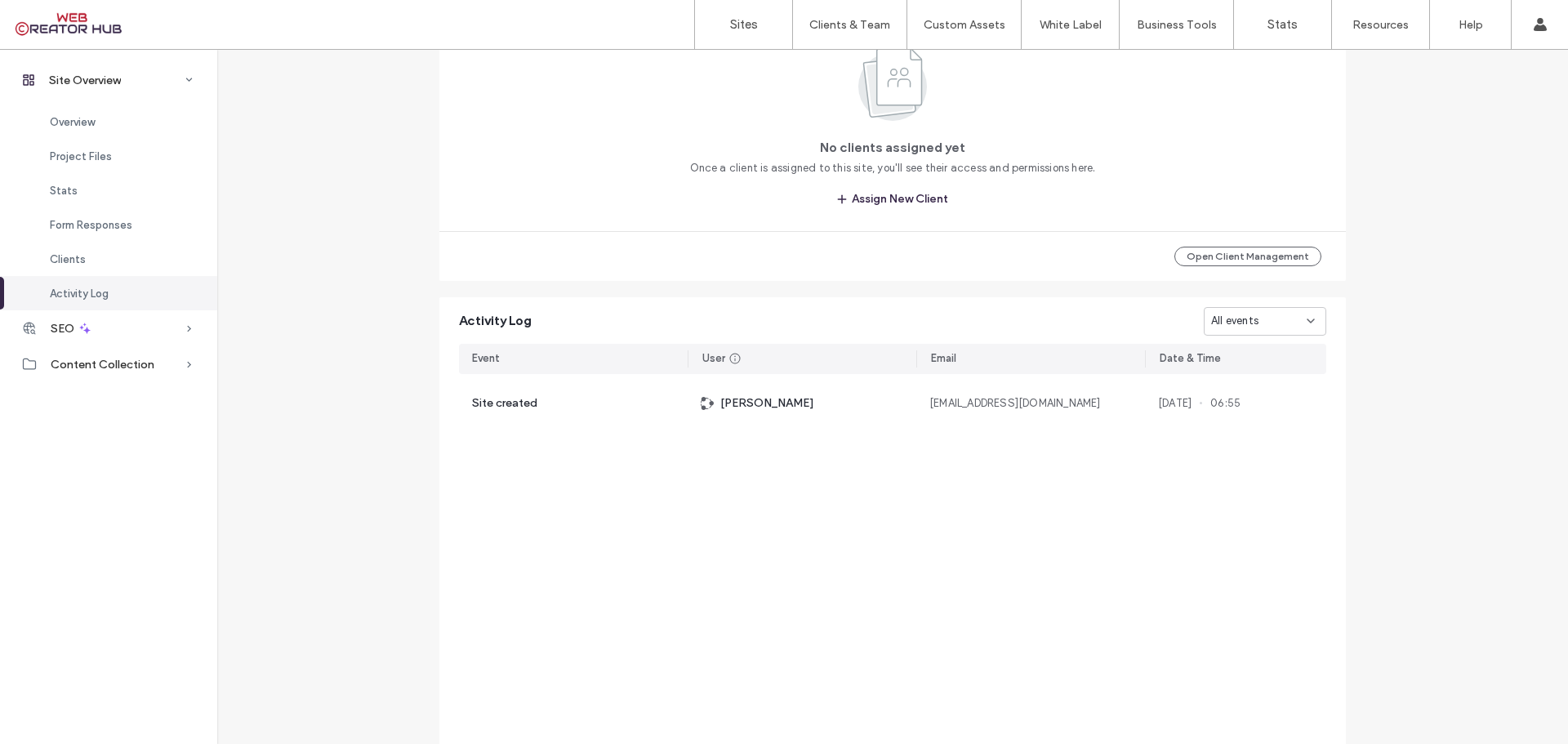
scroll to position [1510, 0]
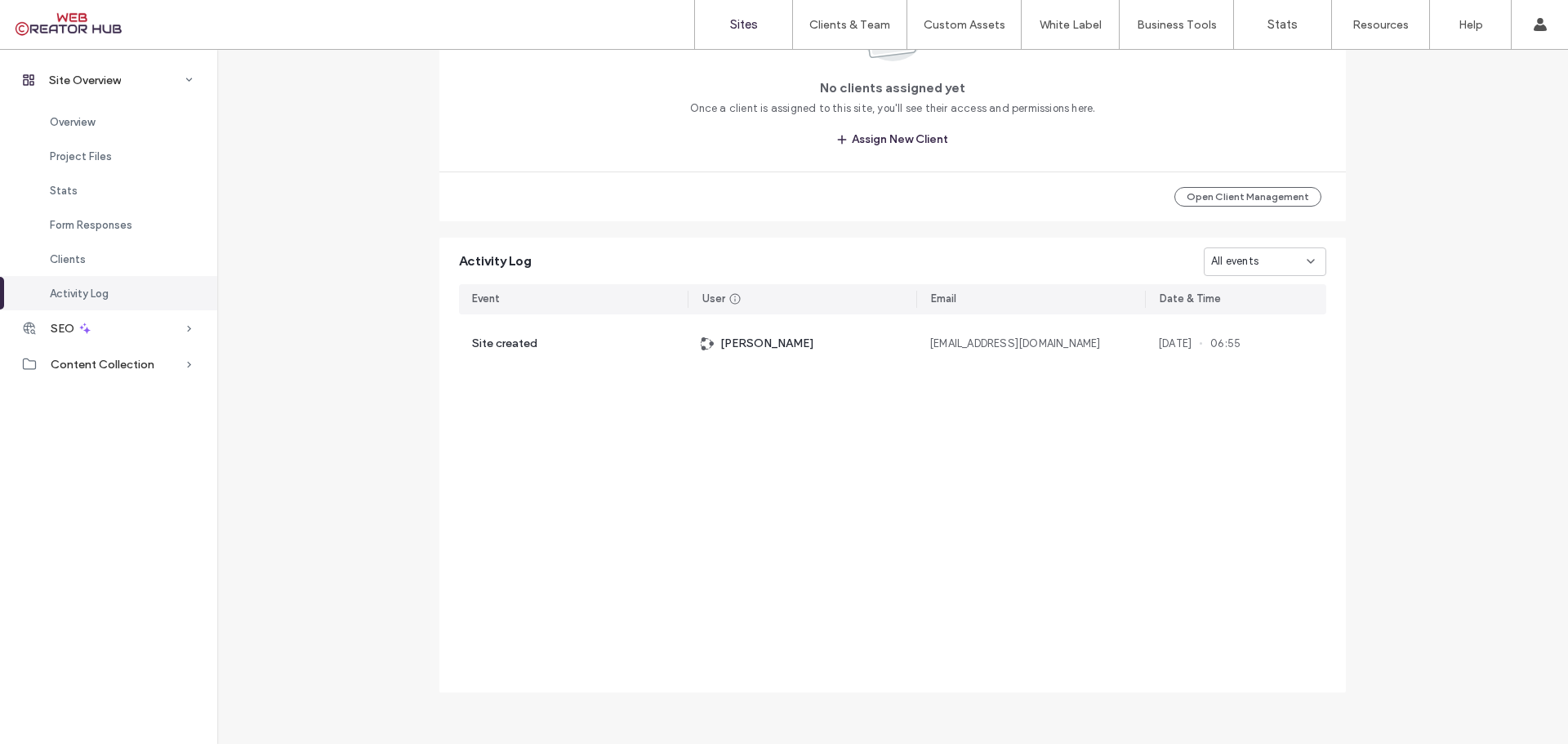
click at [736, 19] on label "Sites" at bounding box center [744, 24] width 28 height 15
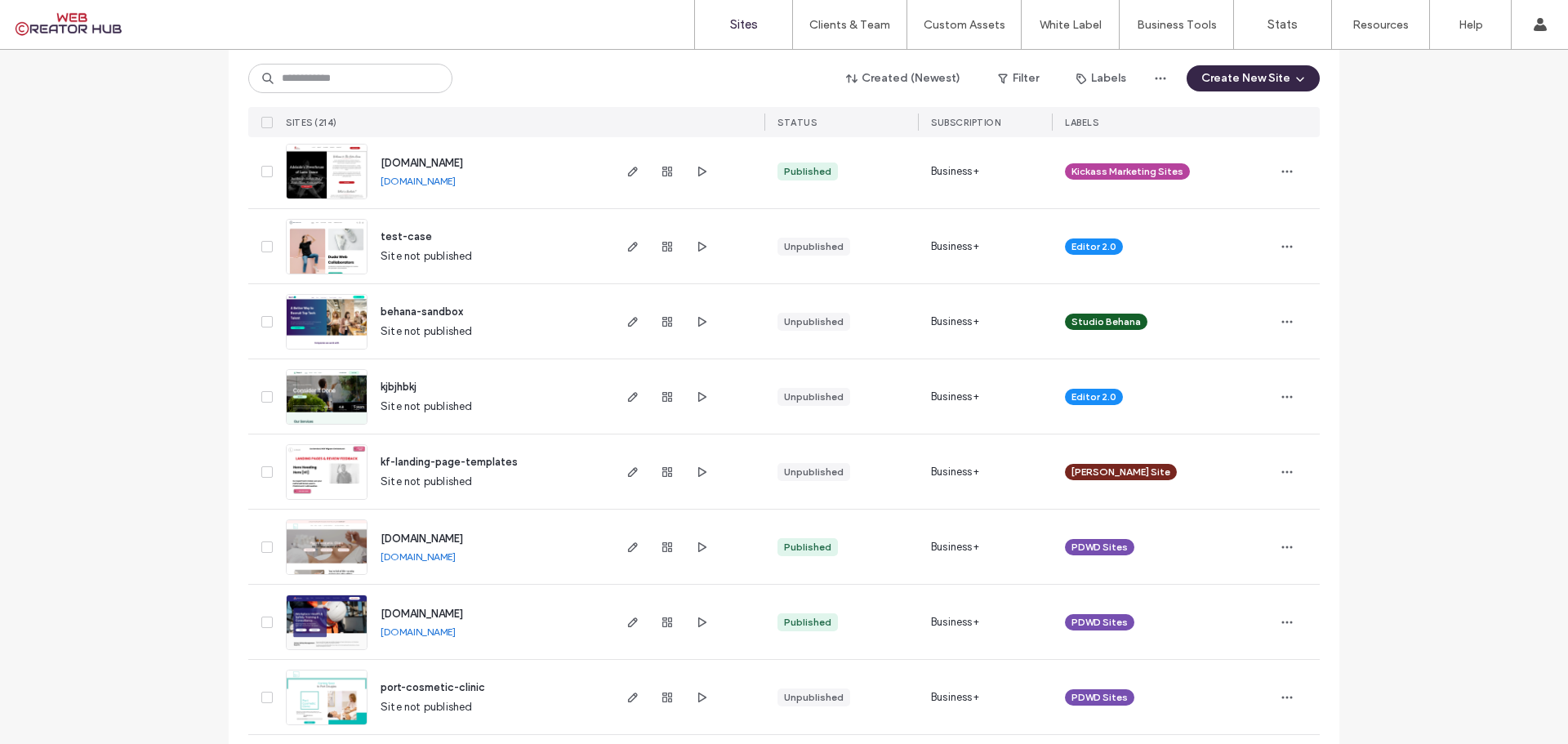
scroll to position [2043, 0]
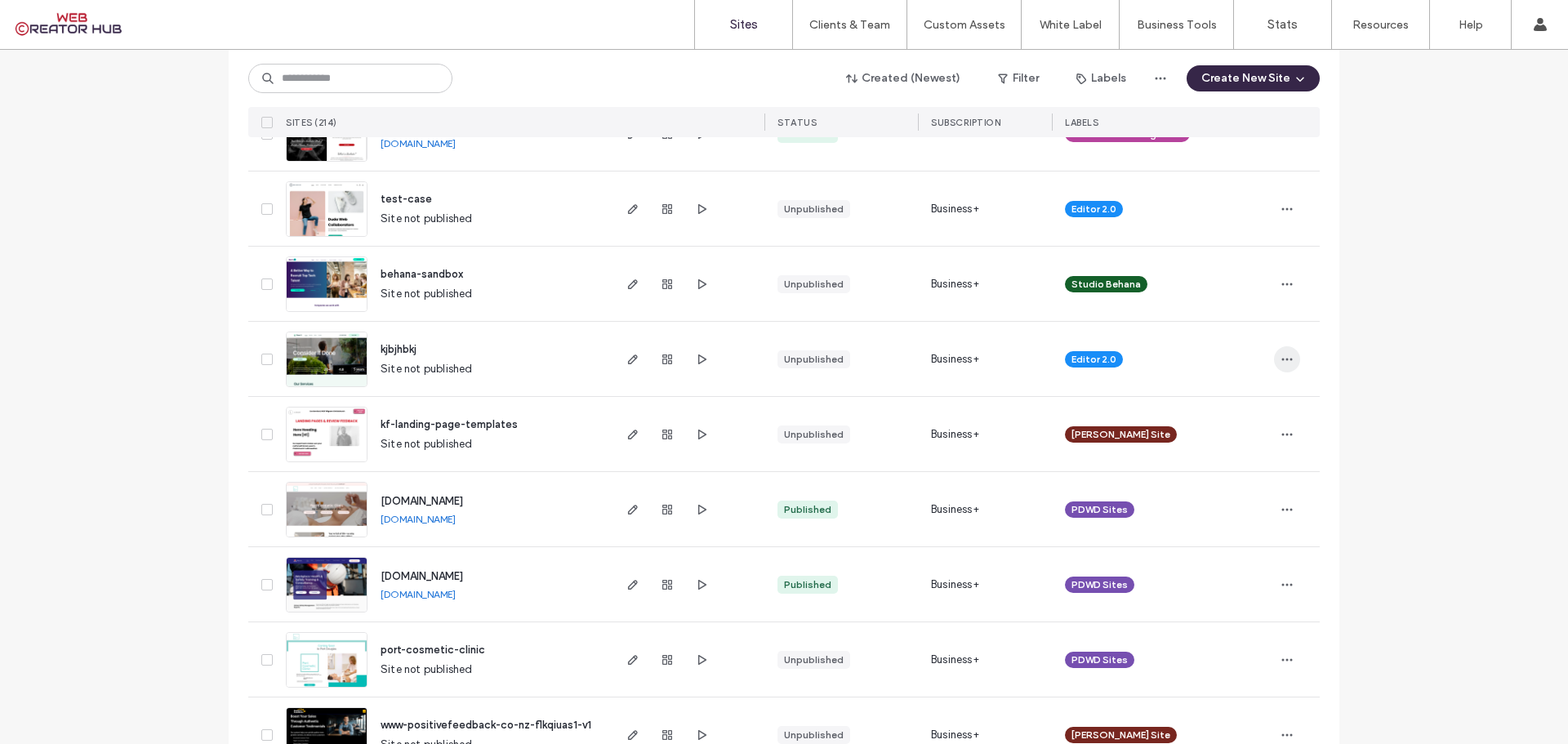
click at [1282, 358] on use "button" at bounding box center [1287, 358] width 11 height 3
click at [1226, 569] on span "Delete Site" at bounding box center [1206, 569] width 55 height 17
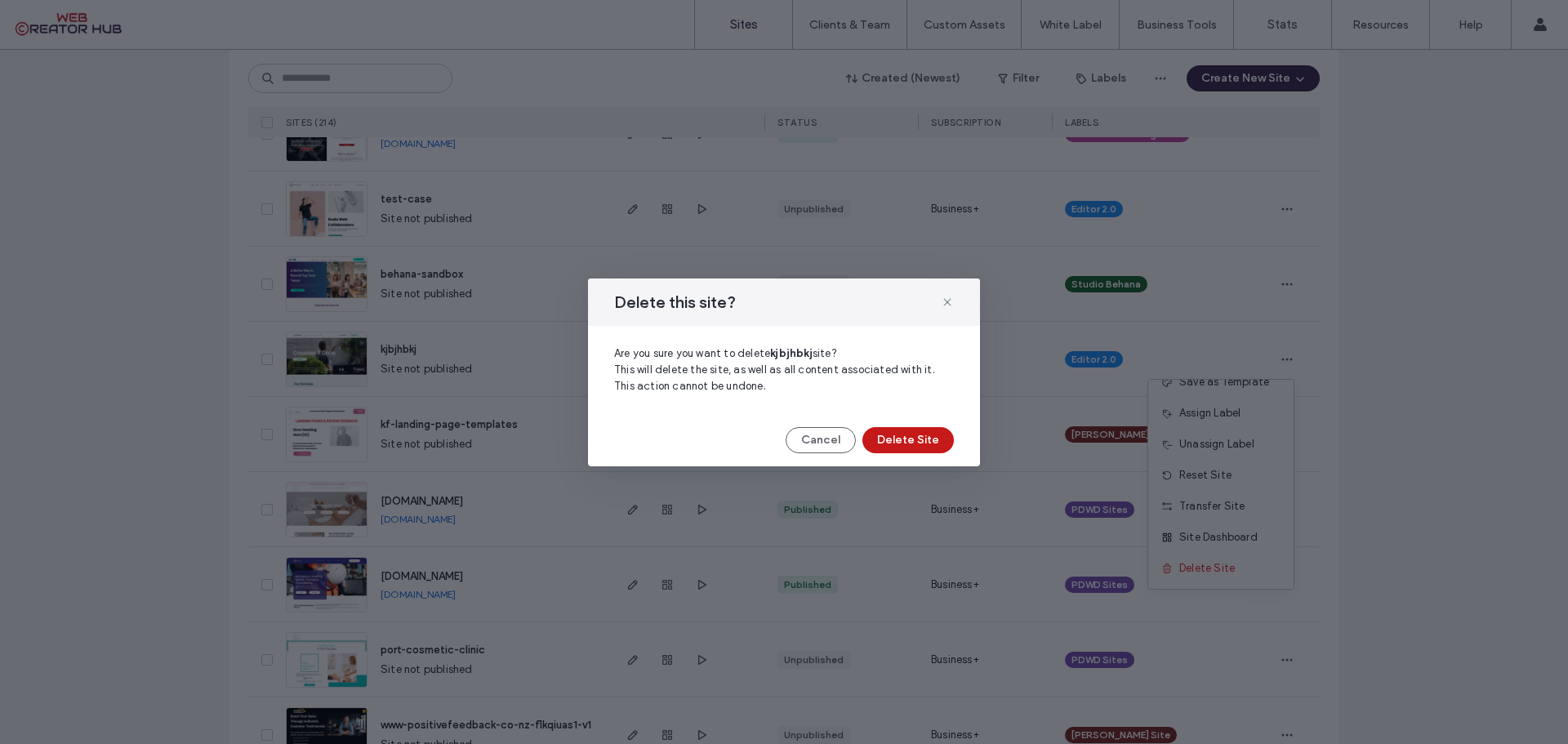
click at [914, 447] on button "Delete Site" at bounding box center [908, 440] width 92 height 26
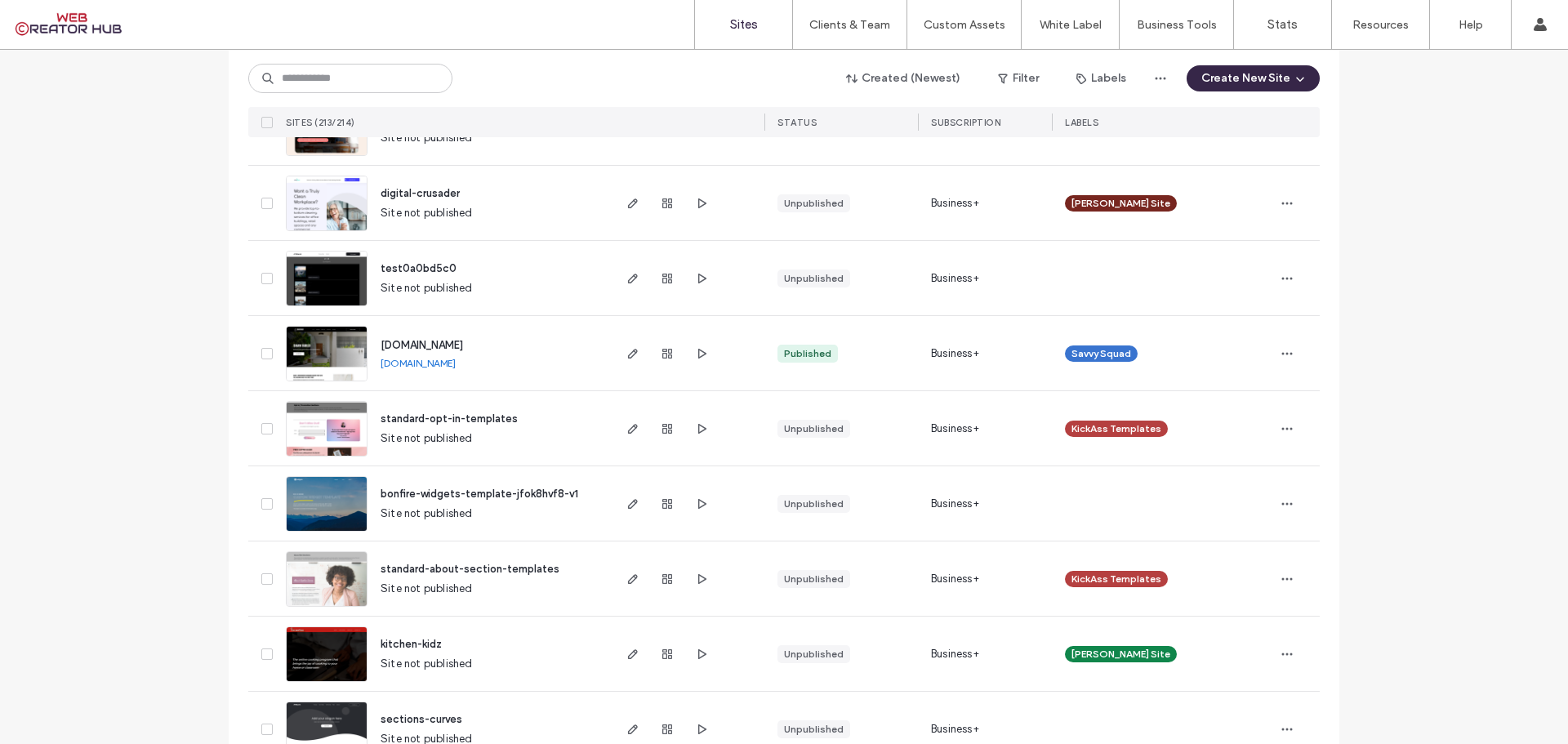
scroll to position [5124, 0]
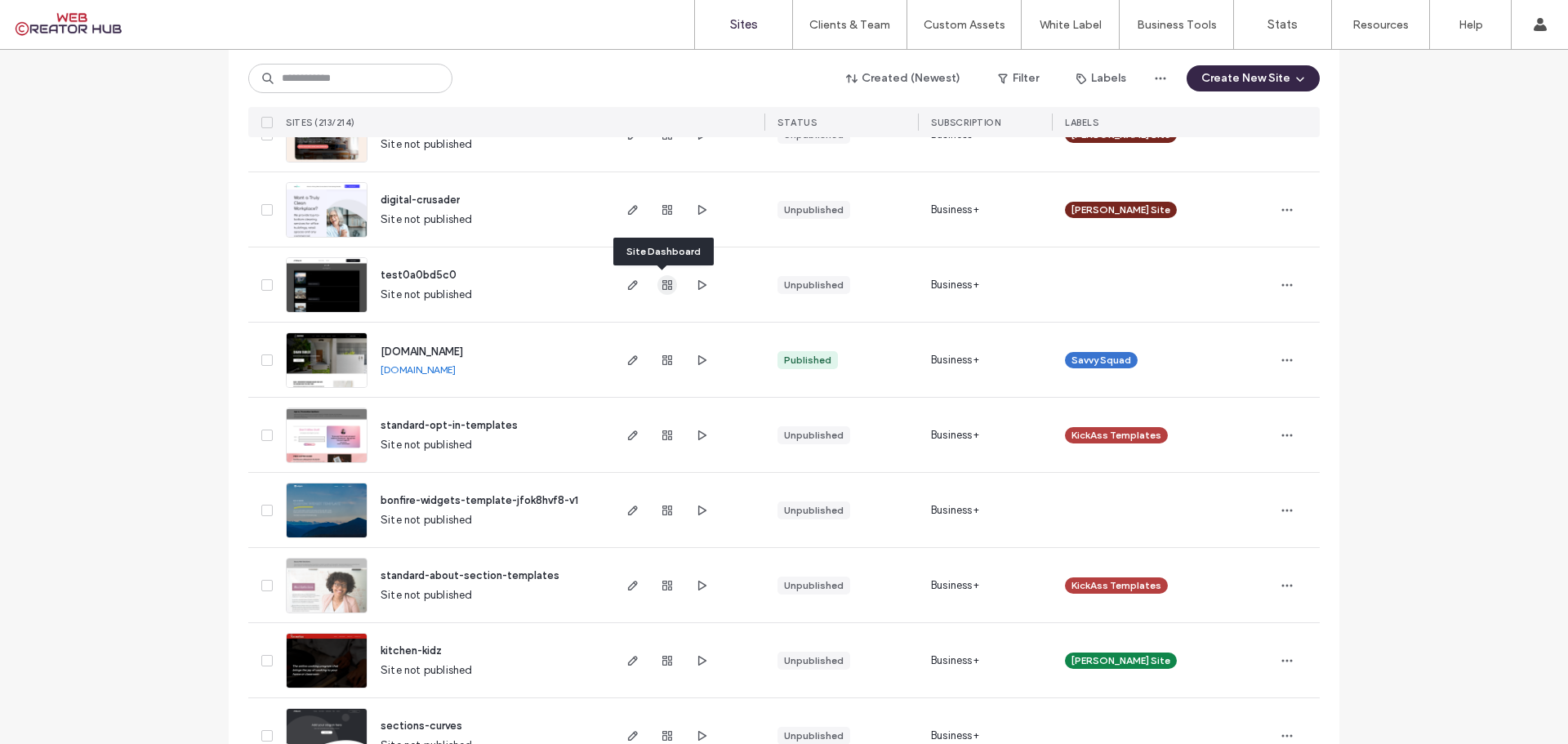
click at [663, 284] on use "button" at bounding box center [667, 284] width 10 height 10
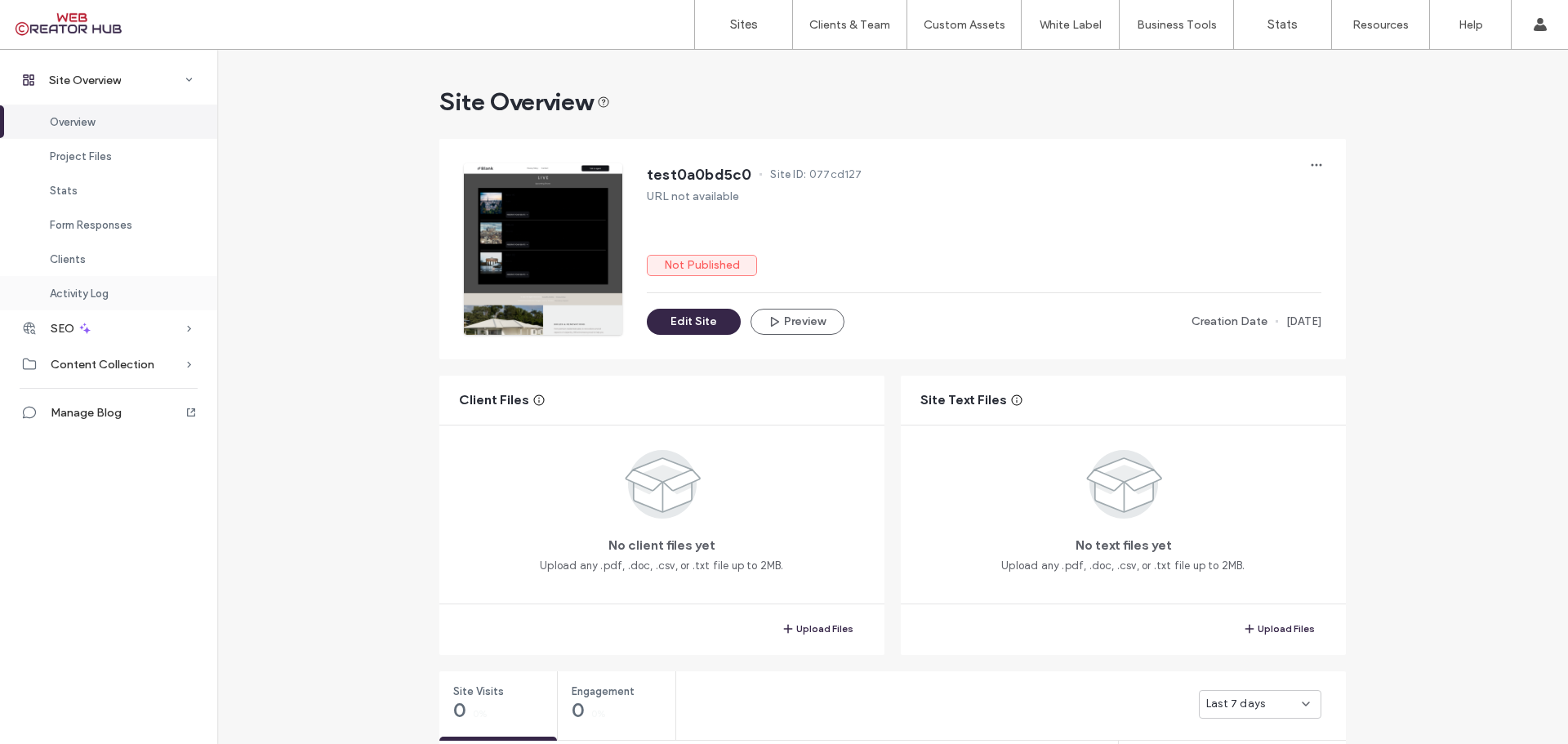
click at [85, 296] on span "Activity Log" at bounding box center [79, 294] width 59 height 12
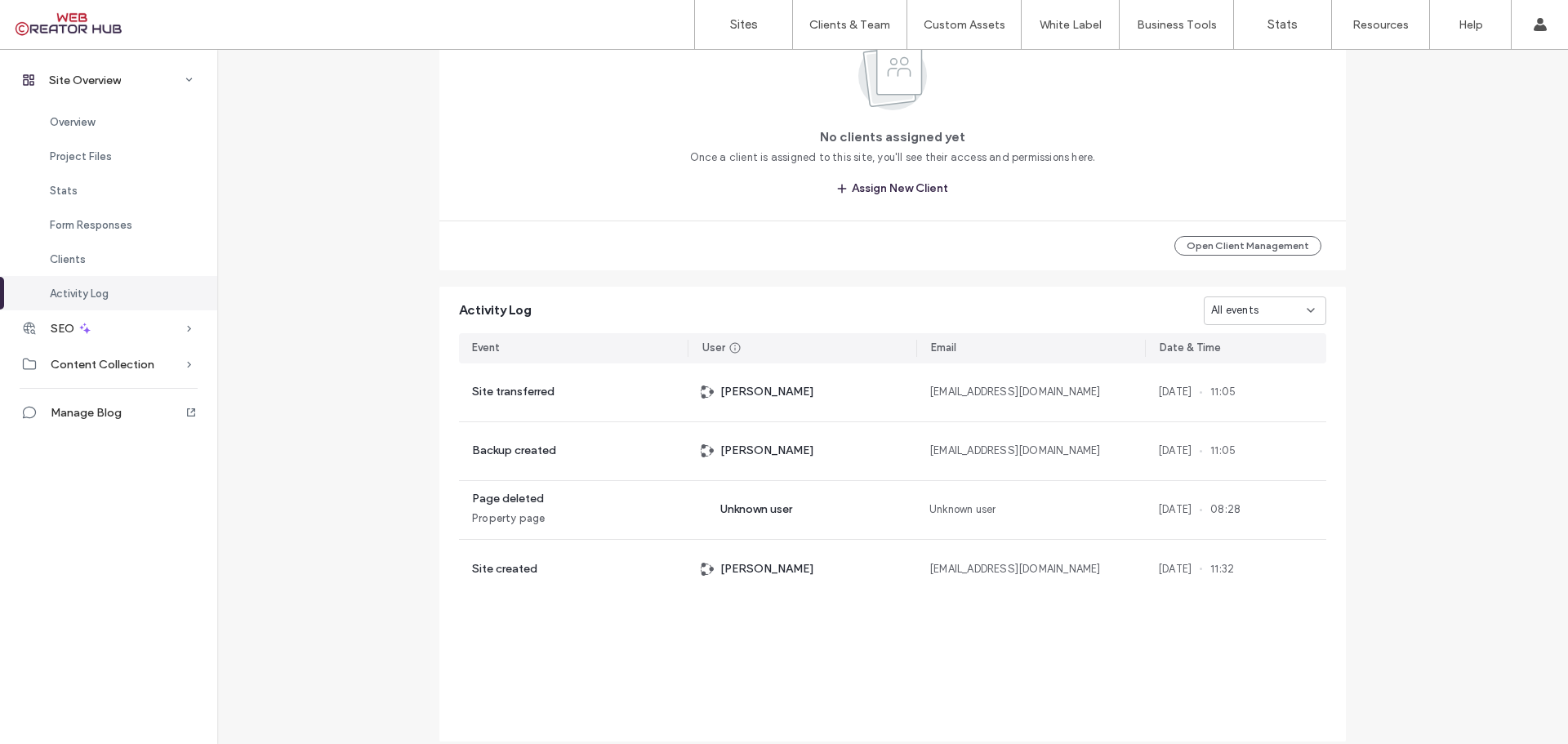
scroll to position [1510, 0]
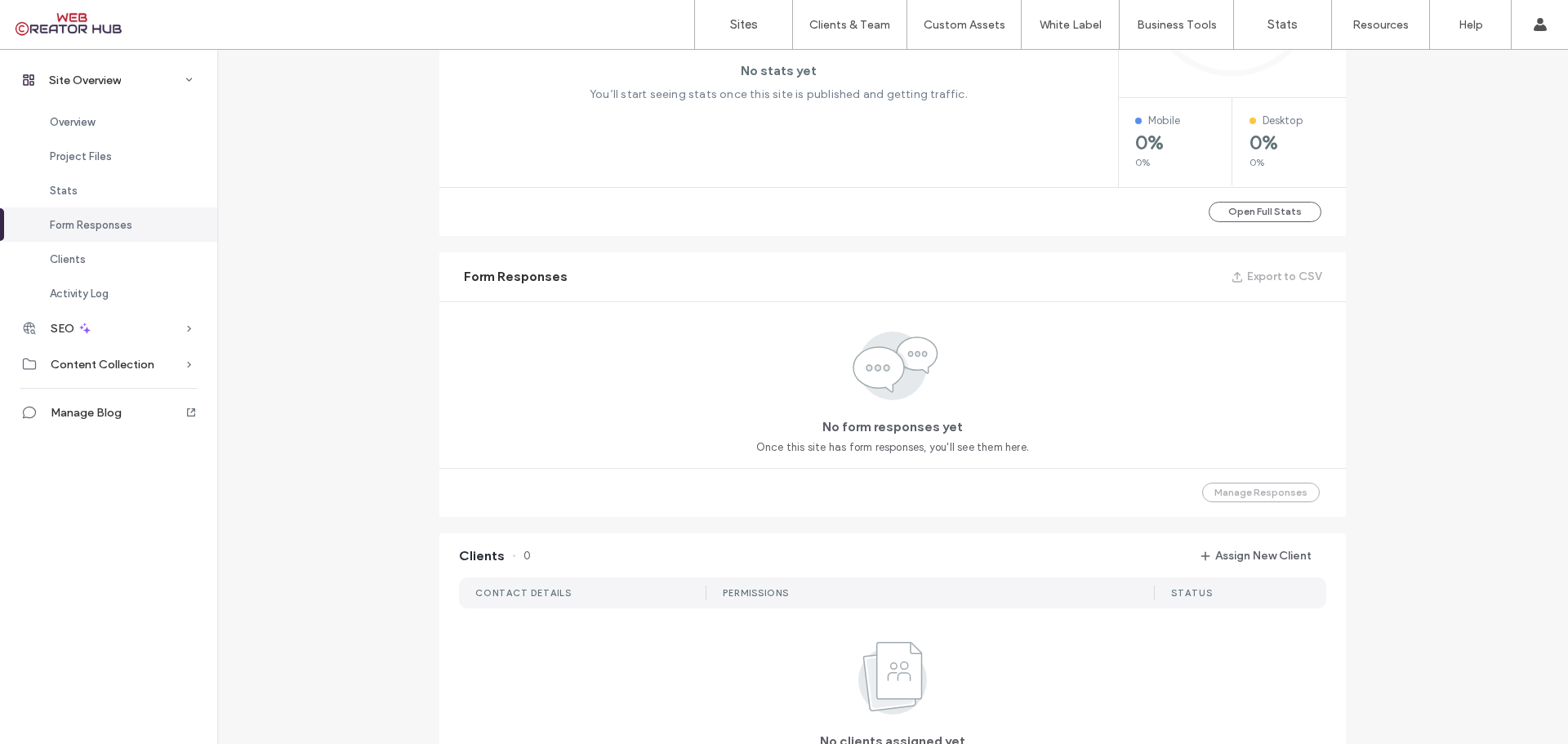
scroll to position [448, 0]
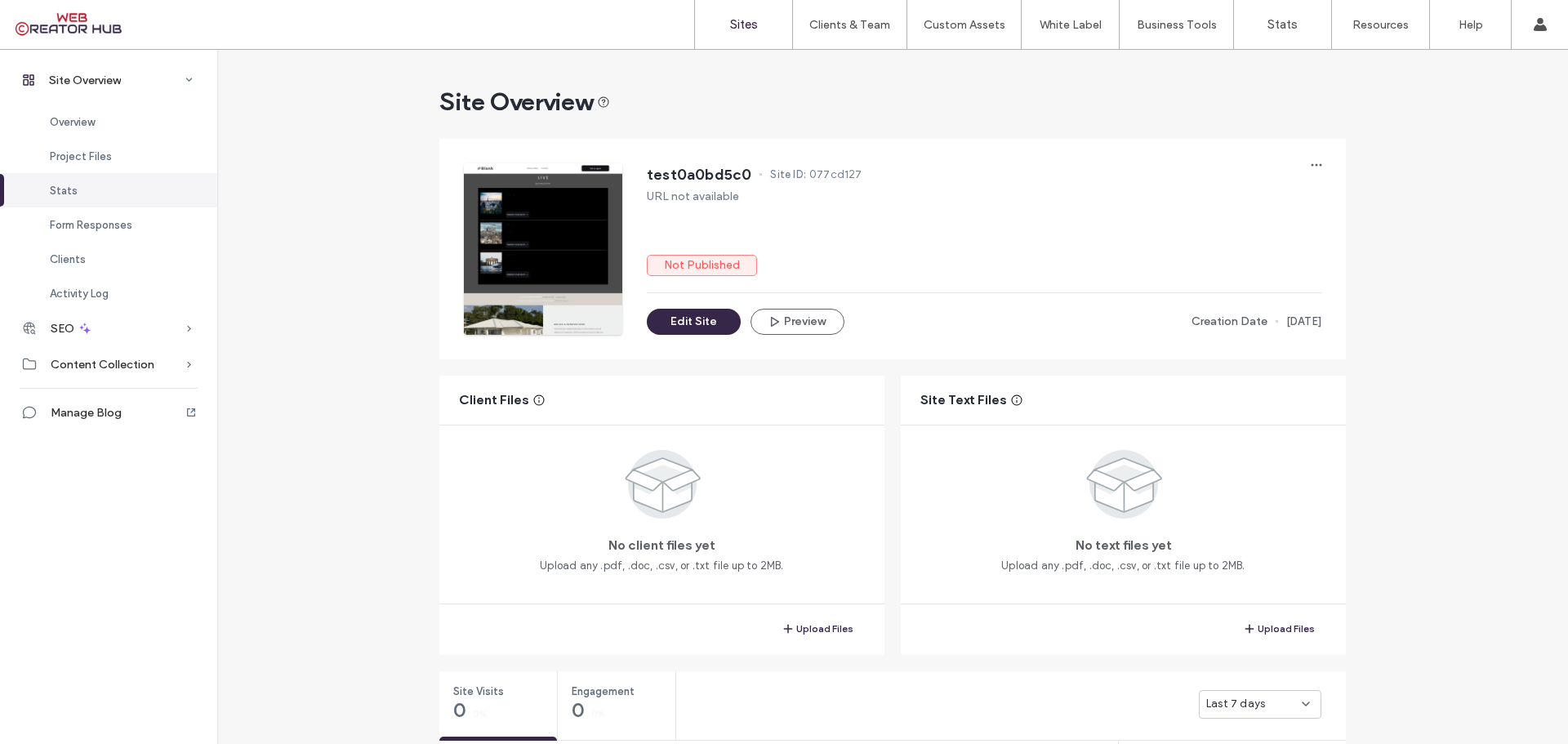
click at [750, 22] on label "Sites" at bounding box center [744, 24] width 28 height 15
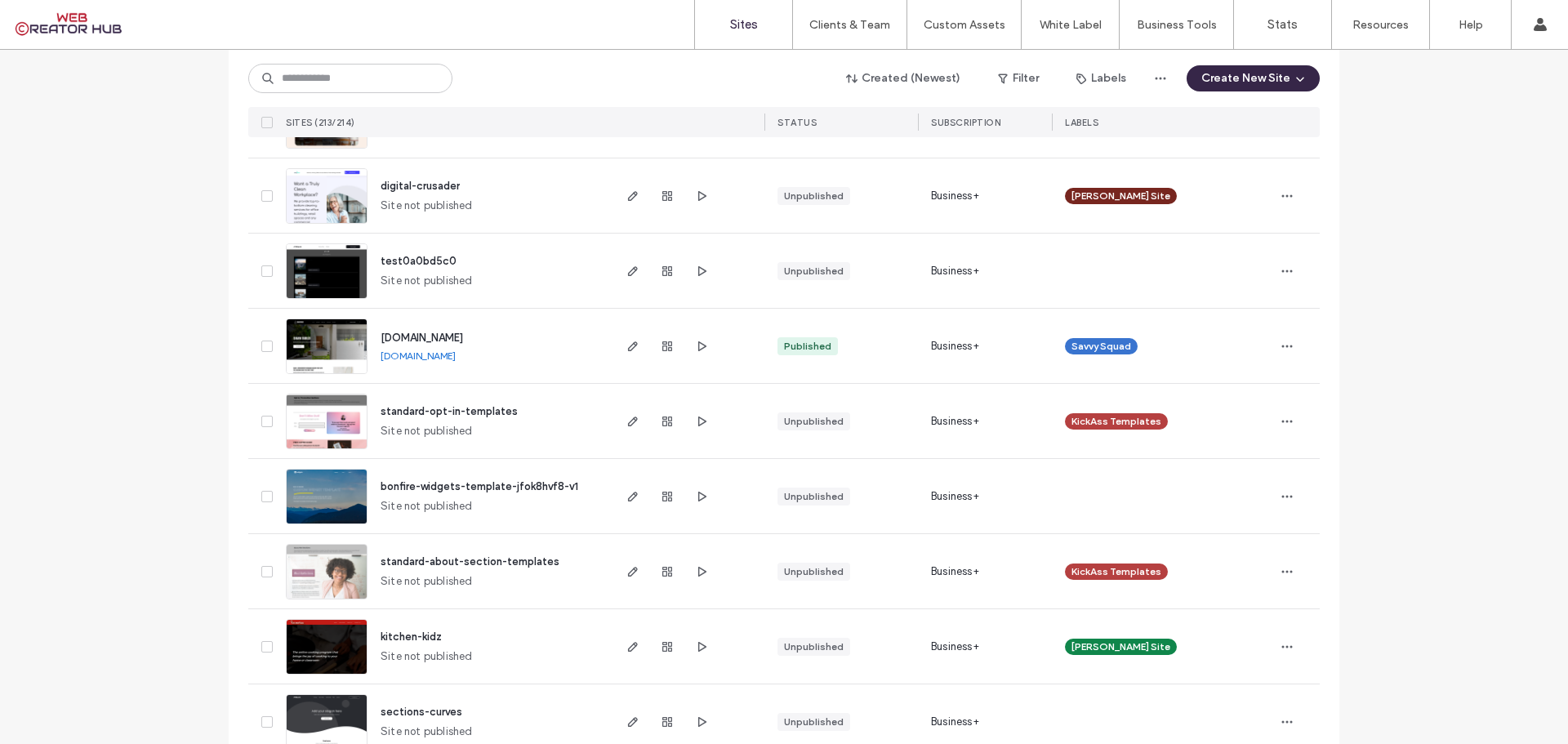
scroll to position [5124, 0]
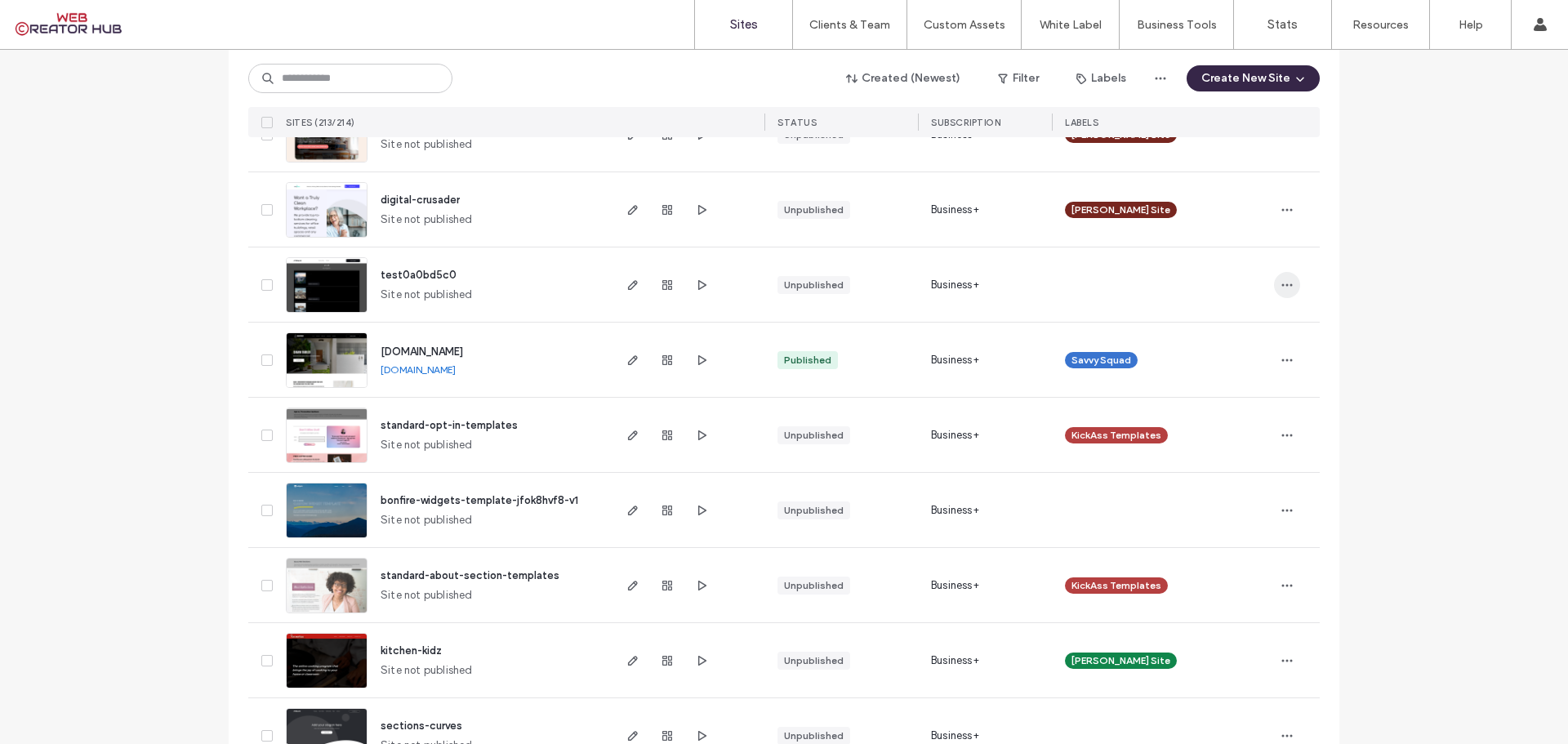
click at [1280, 286] on icon "button" at bounding box center [1286, 284] width 13 height 13
click at [1198, 492] on span "Delete Site" at bounding box center [1206, 492] width 55 height 17
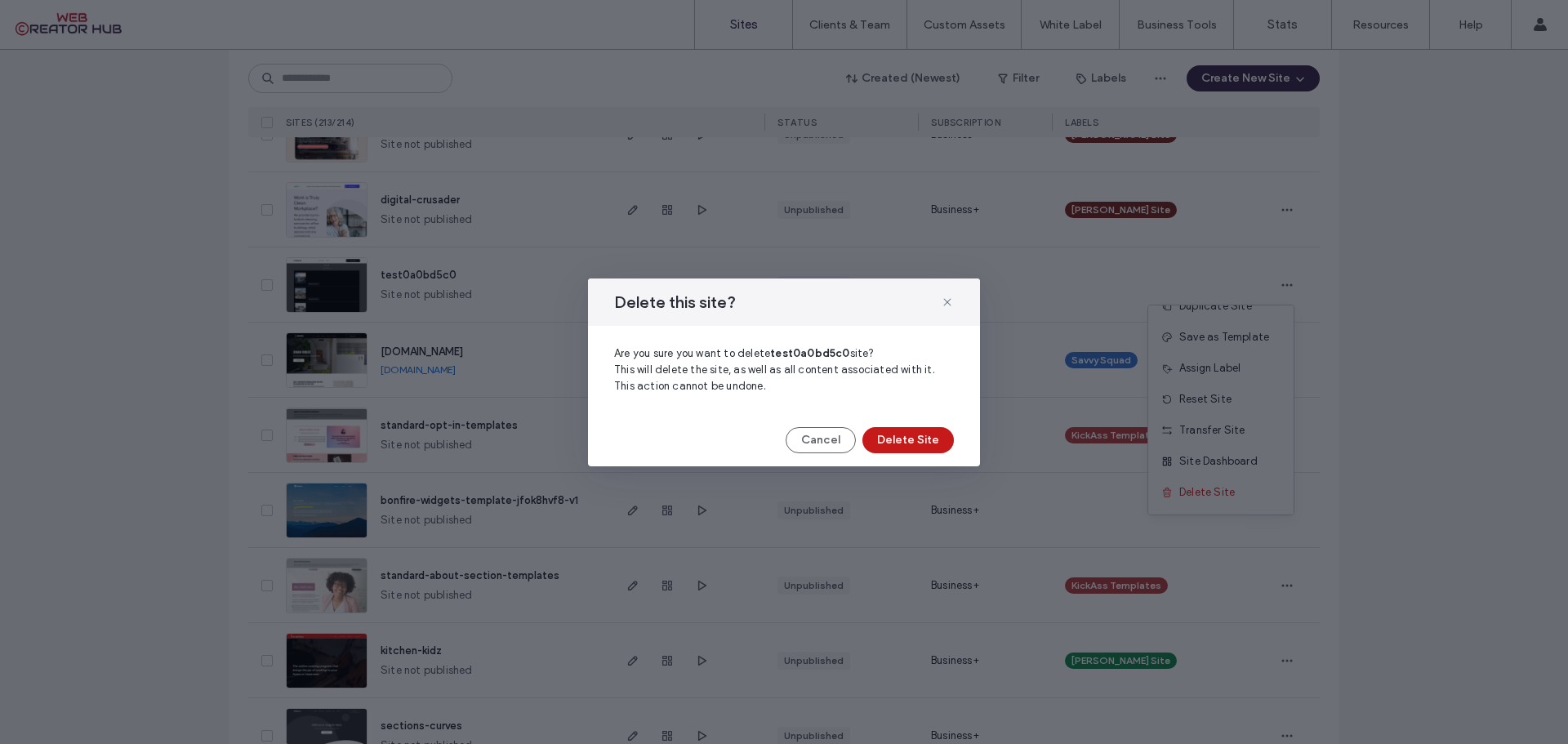
click at [904, 436] on button "Delete Site" at bounding box center [908, 440] width 92 height 26
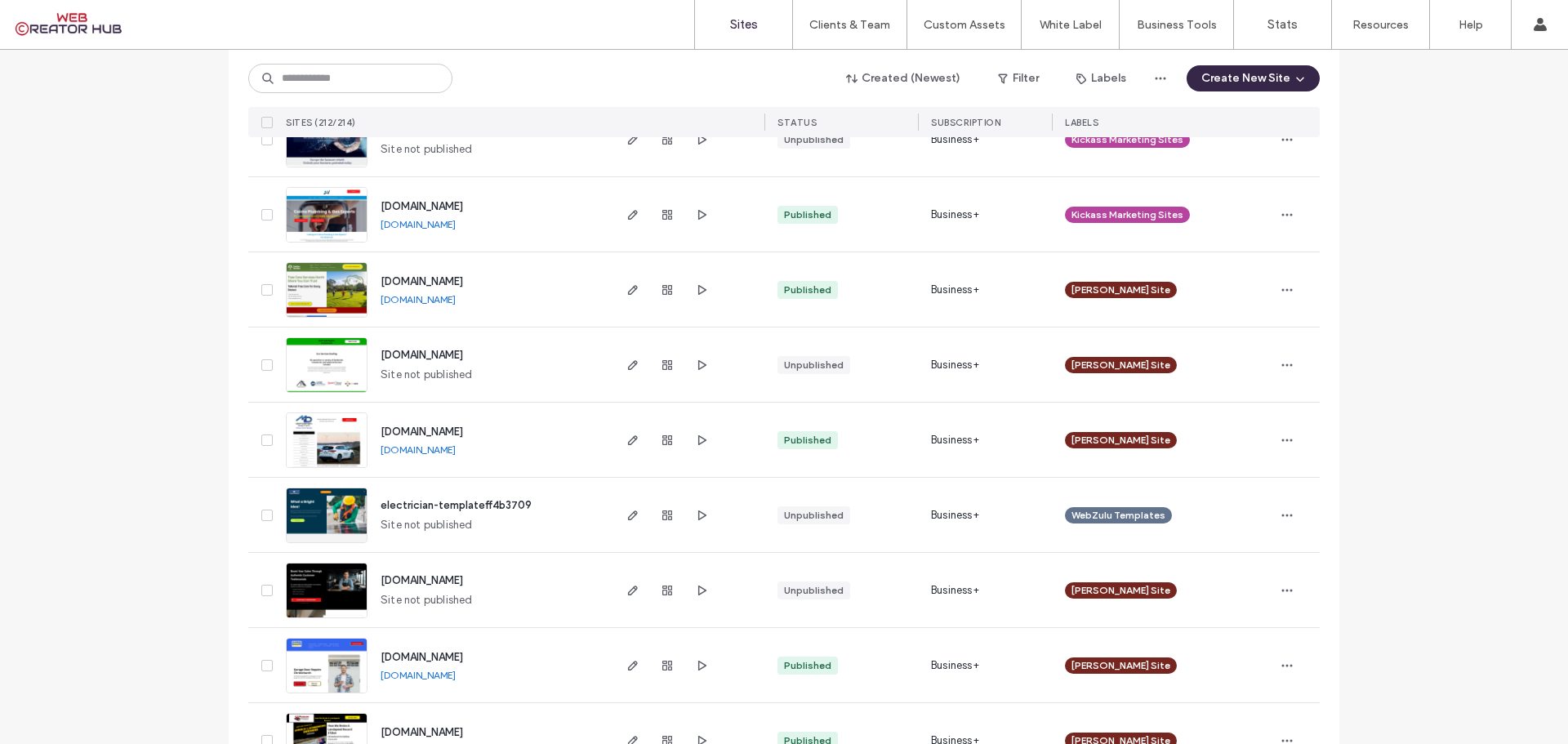
scroll to position [3653, 0]
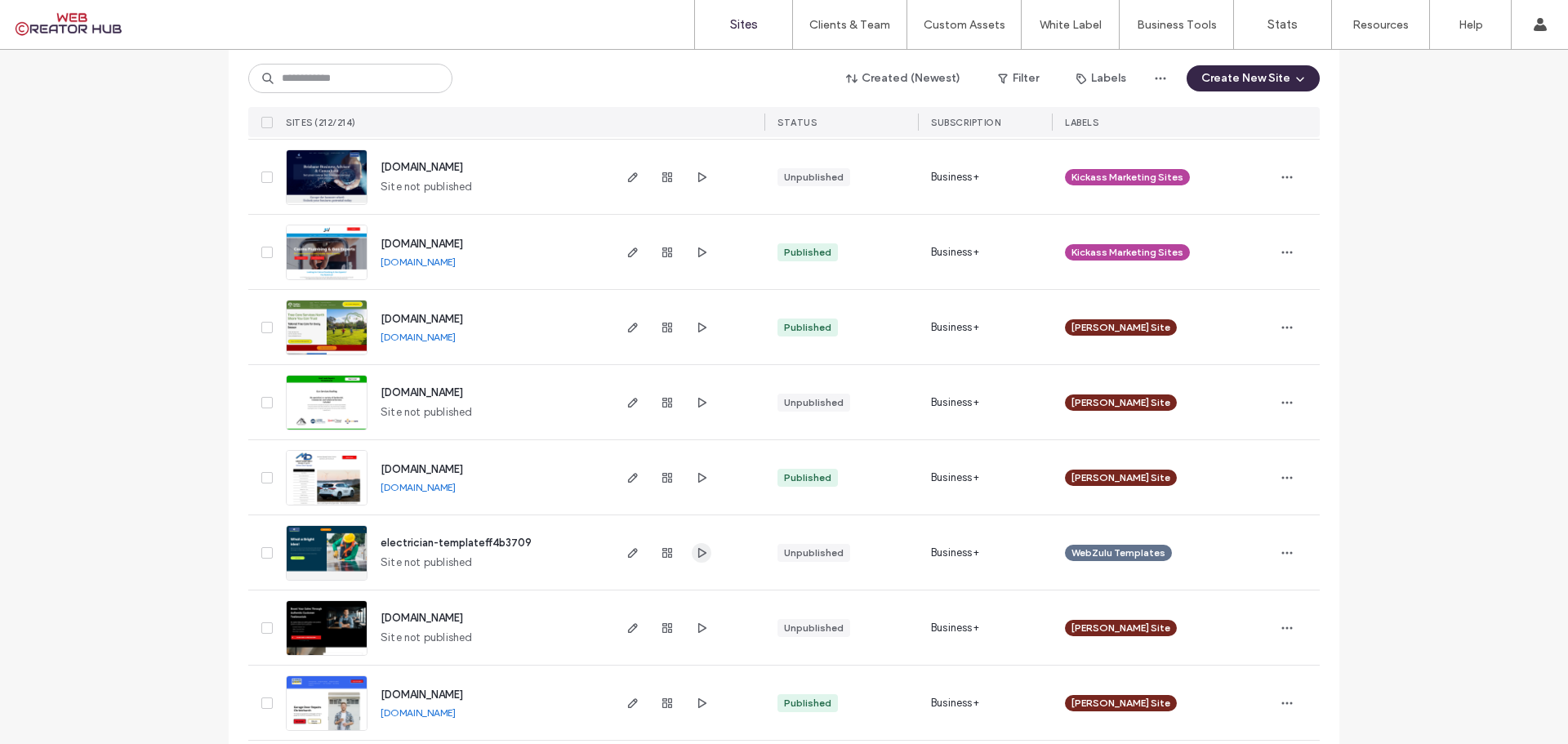
click at [696, 557] on icon "button" at bounding box center [701, 553] width 13 height 13
